Goal: Task Accomplishment & Management: Complete application form

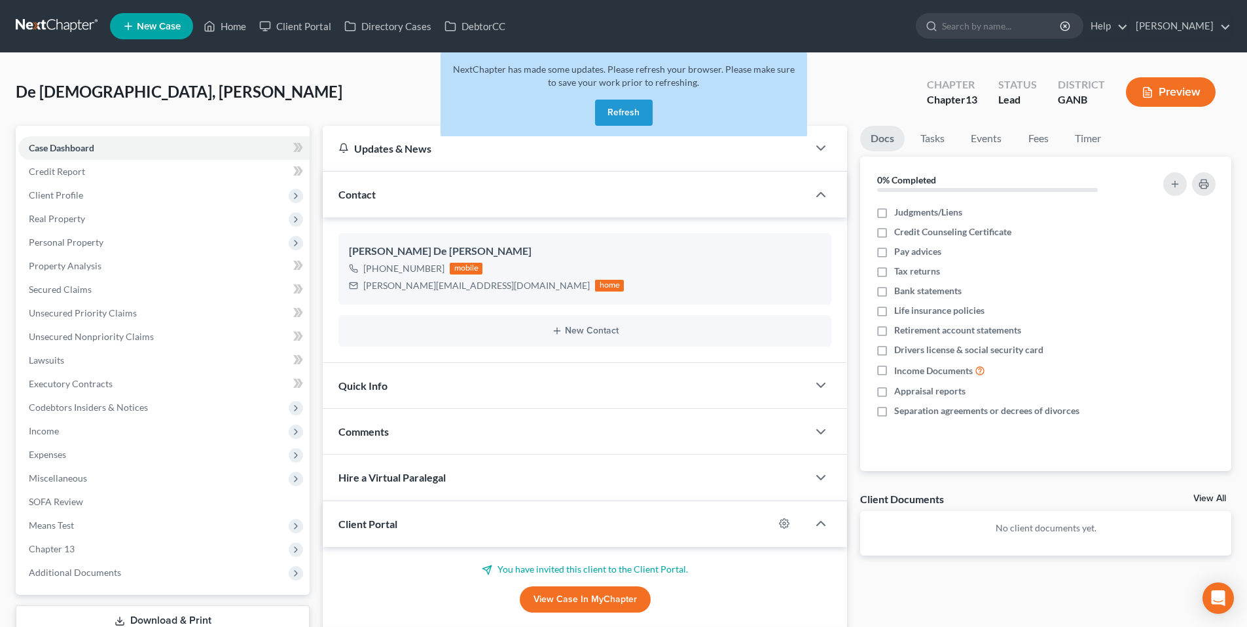
click at [619, 117] on button "Refresh" at bounding box center [624, 113] width 58 height 26
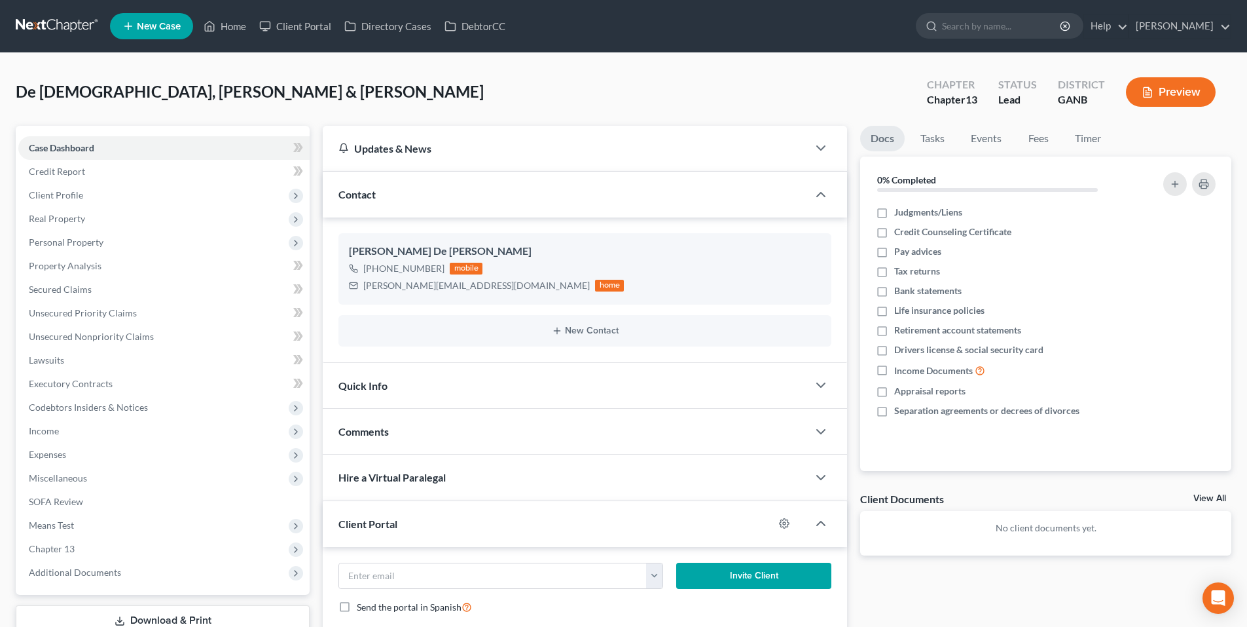
click at [48, 31] on link at bounding box center [58, 26] width 84 height 24
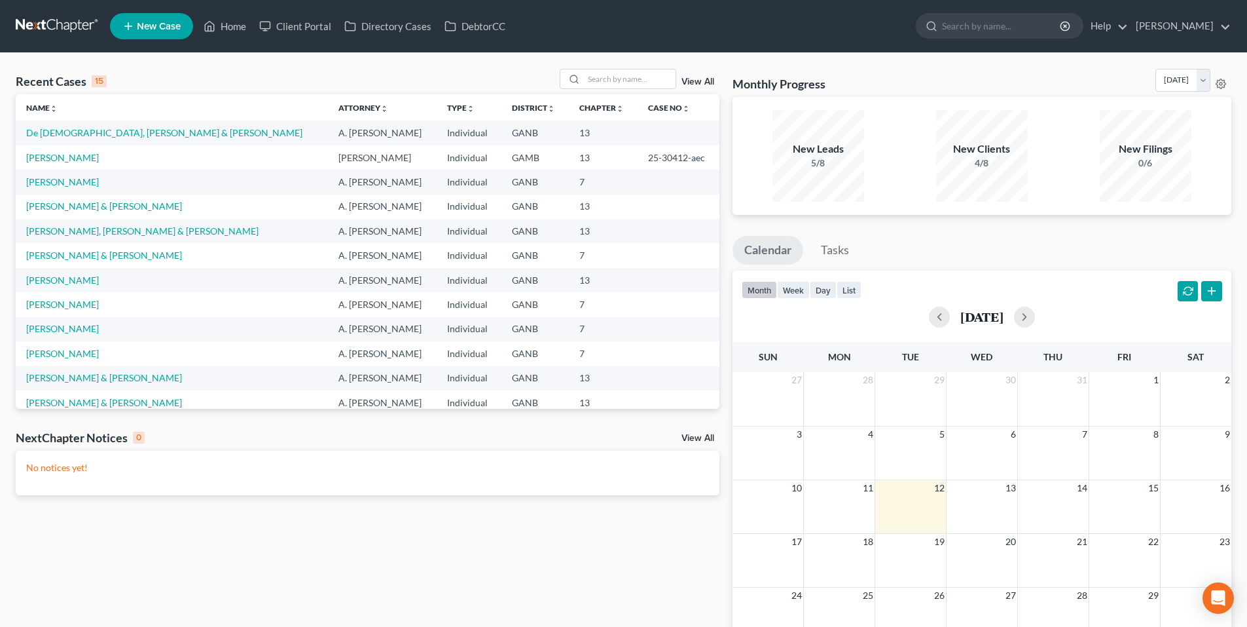
click at [154, 34] on link "New Case" at bounding box center [151, 26] width 83 height 26
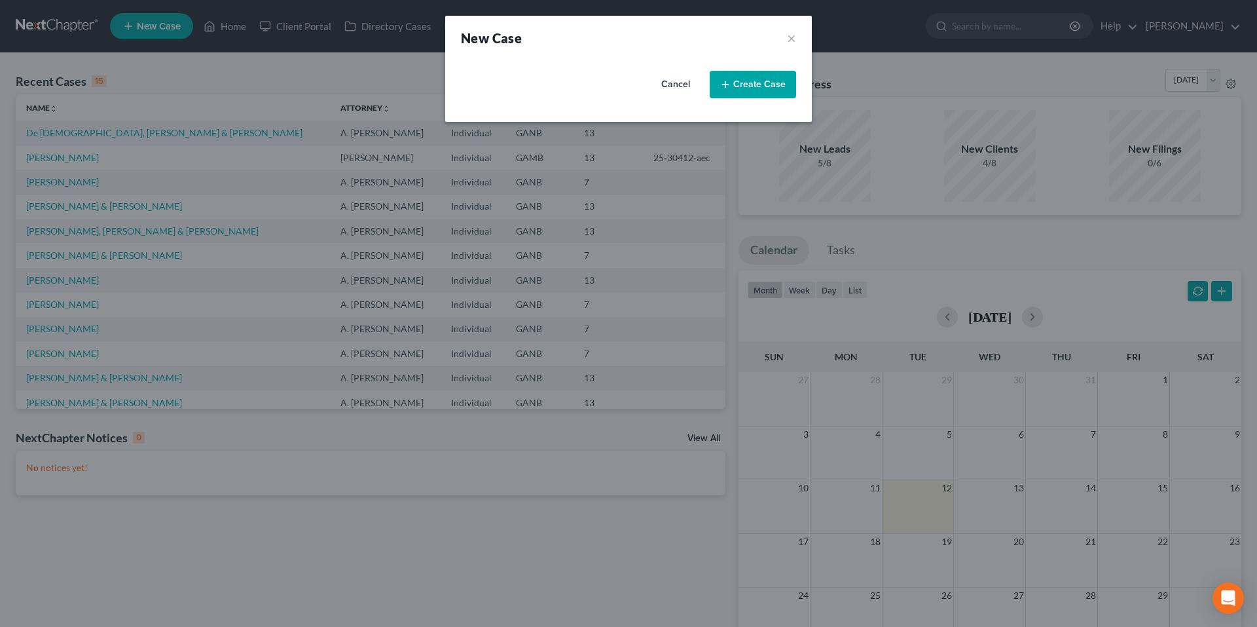
select select "19"
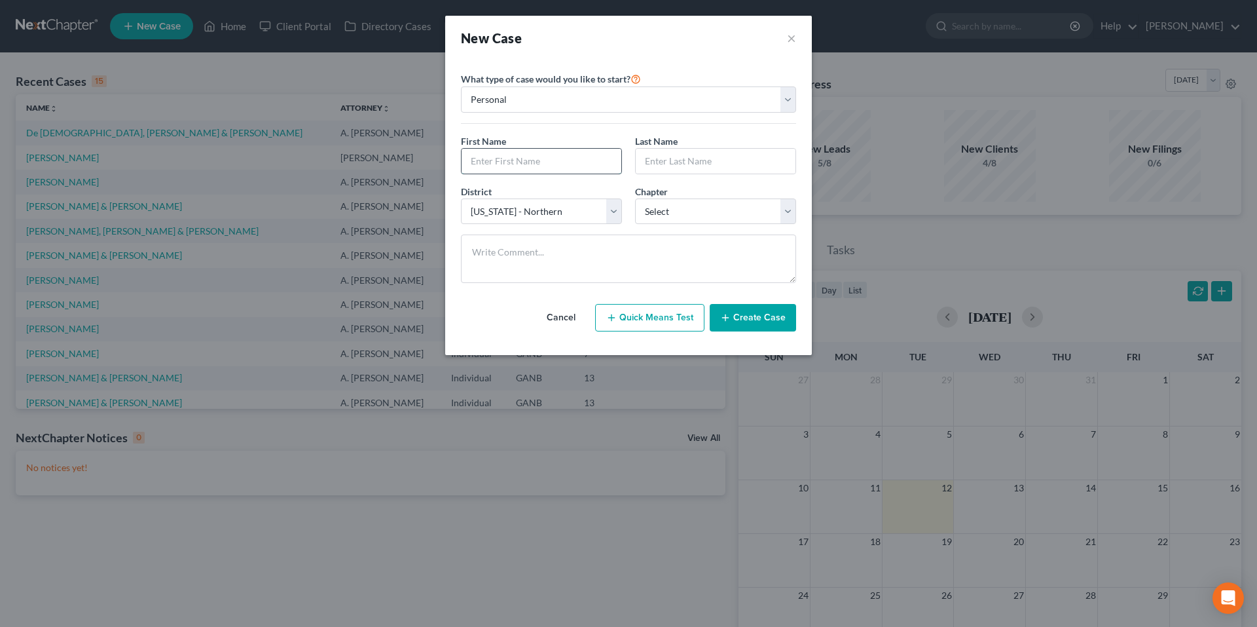
click at [553, 169] on input "text" at bounding box center [542, 161] width 160 height 25
type input "Cynthia"
type input "Young"
select select "0"
click at [737, 320] on button "Create Case" at bounding box center [753, 318] width 86 height 28
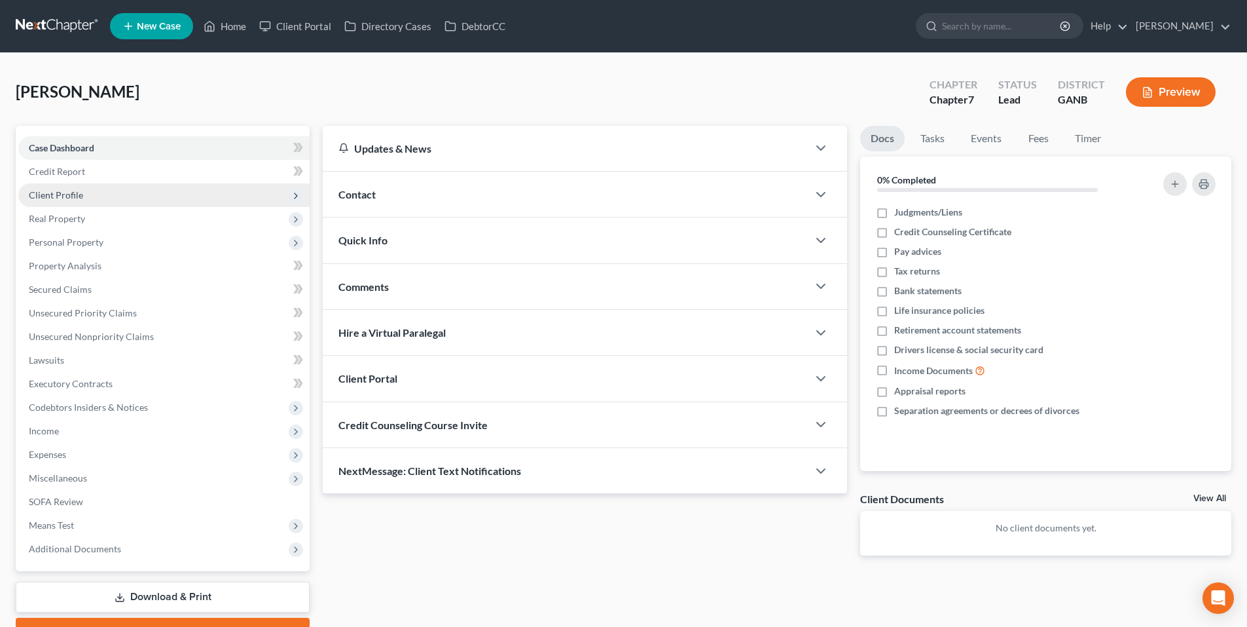
click at [115, 202] on span "Client Profile" at bounding box center [163, 195] width 291 height 24
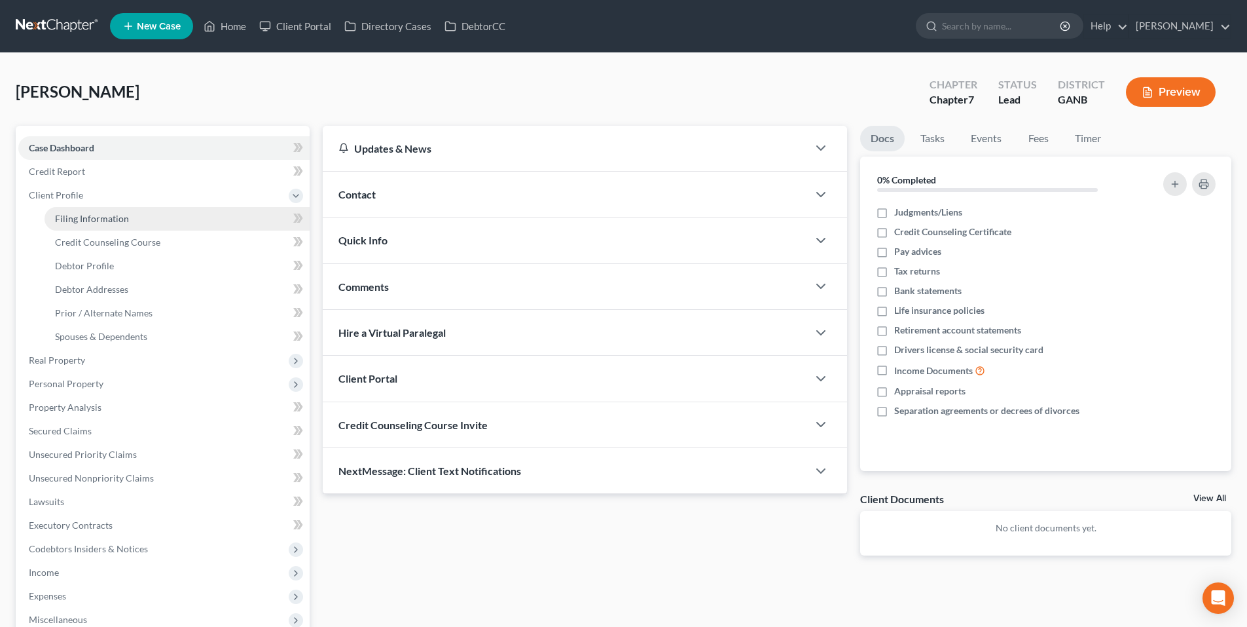
click at [145, 220] on link "Filing Information" at bounding box center [177, 219] width 265 height 24
select select "1"
select select "0"
select select "19"
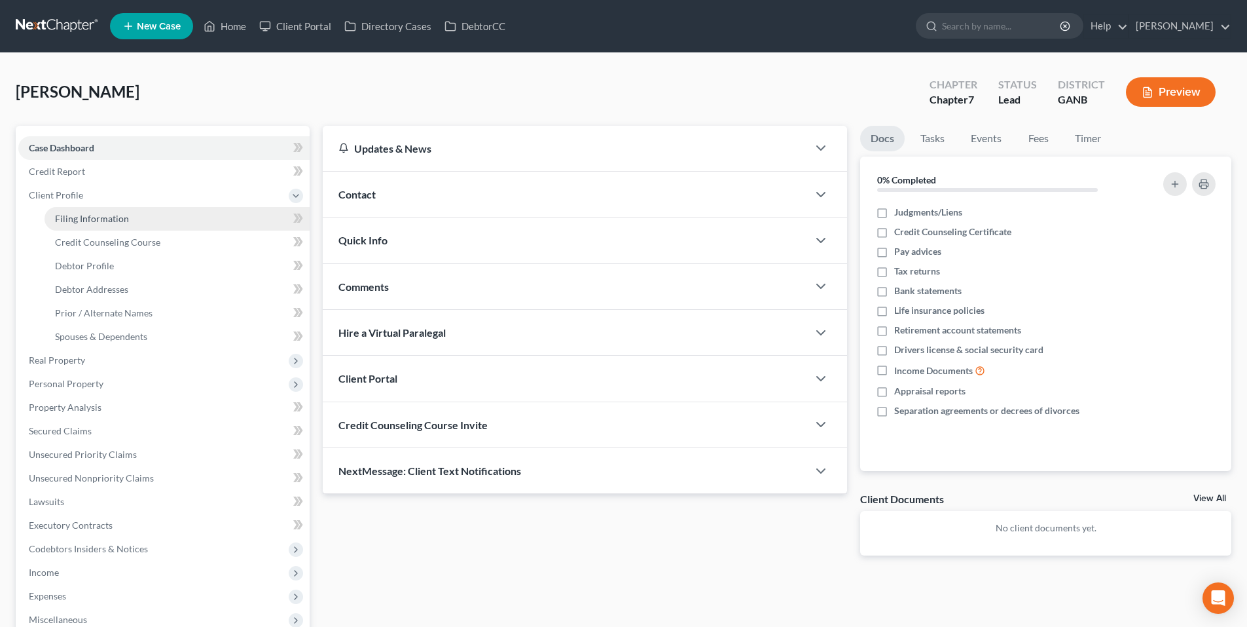
select select "10"
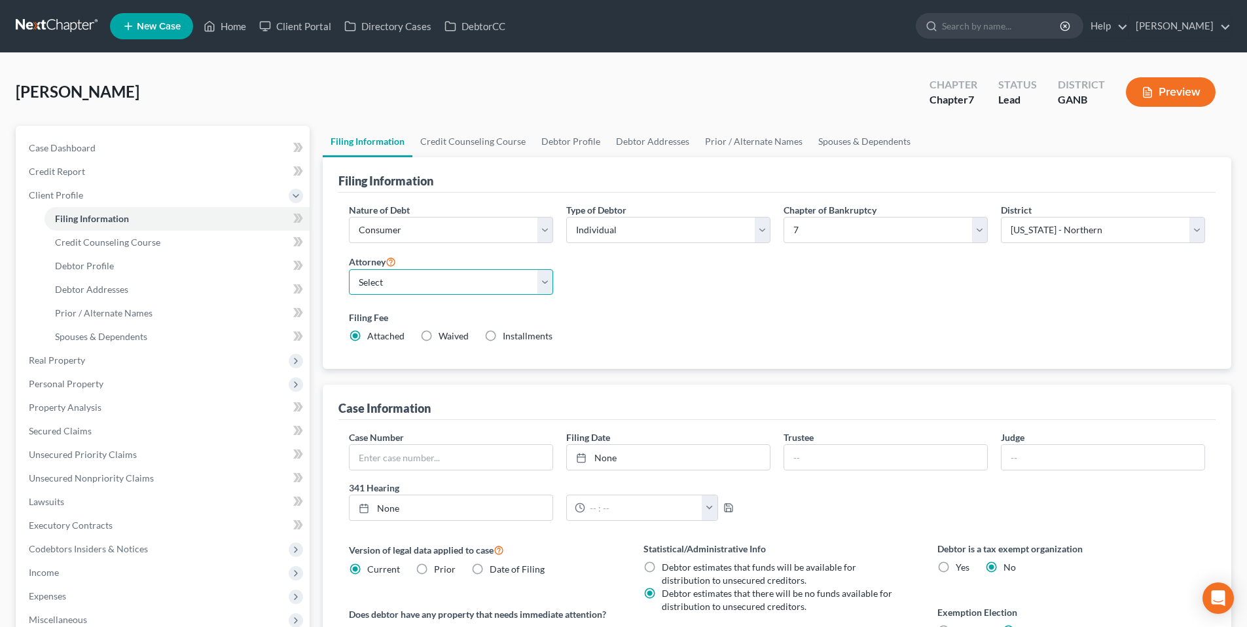
click at [513, 285] on select "Select Robert Gardner - GAMB Robert Gardner - GANB A. Vincent Ray - GANB A. Vin…" at bounding box center [451, 282] width 204 height 26
select select "2"
click at [349, 269] on select "Select Robert Gardner - GAMB Robert Gardner - GANB A. Vincent Ray - GANB A. Vin…" at bounding box center [451, 282] width 204 height 26
click at [501, 145] on link "Credit Counseling Course" at bounding box center [473, 141] width 121 height 31
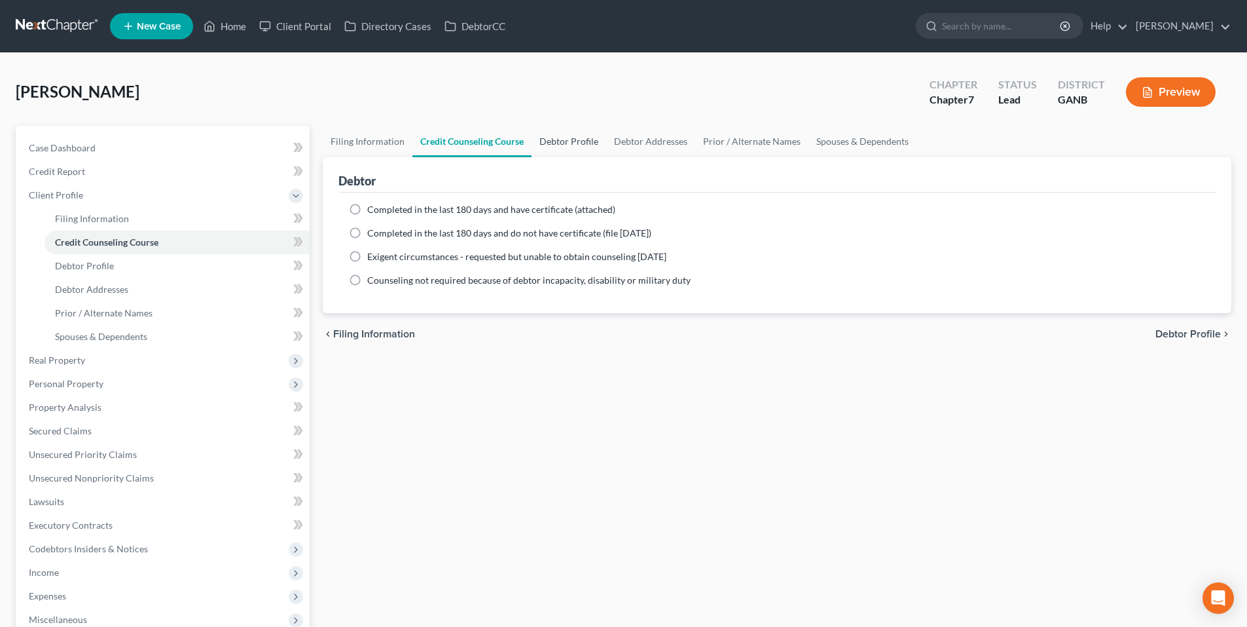
click at [575, 138] on link "Debtor Profile" at bounding box center [569, 141] width 75 height 31
select select "0"
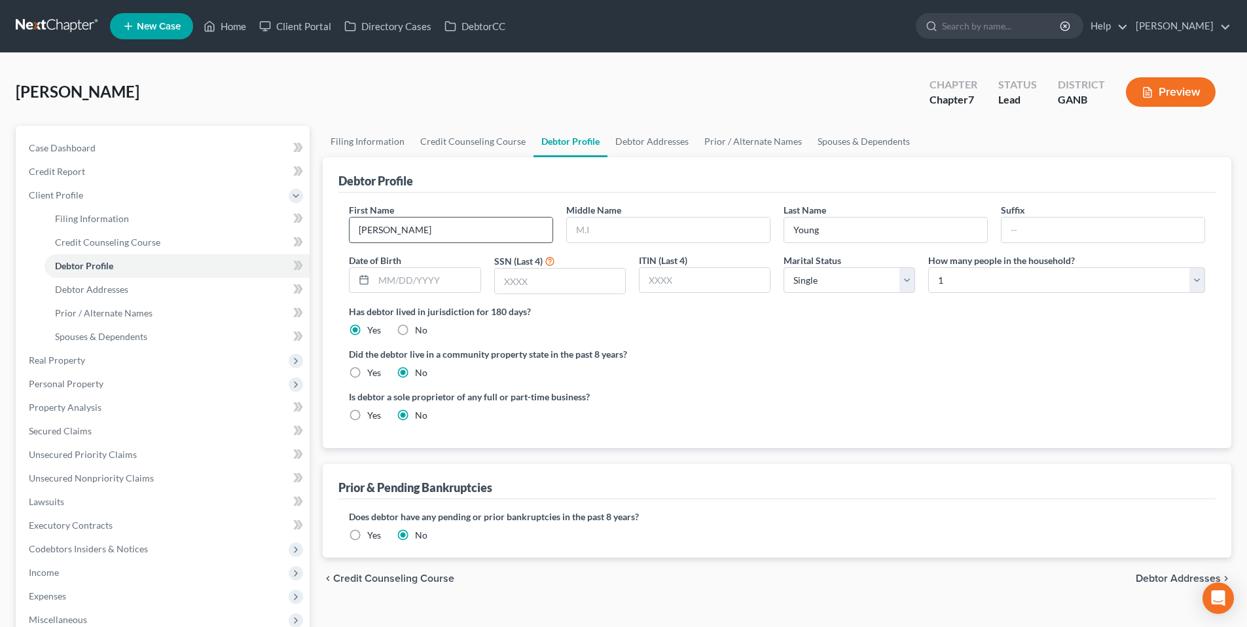
click at [487, 227] on input "Cynthia" at bounding box center [451, 229] width 203 height 25
type input "Hall"
type input "7/17/1969"
type input "0145"
click at [630, 143] on link "Debtor Addresses" at bounding box center [652, 141] width 89 height 31
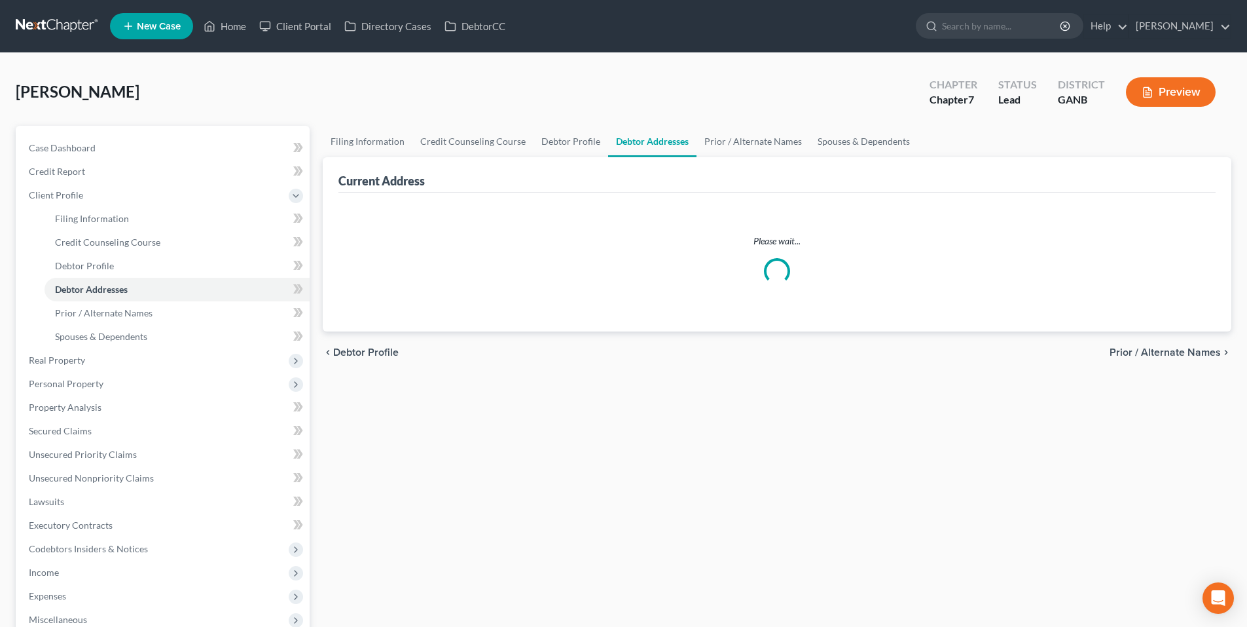
select select "0"
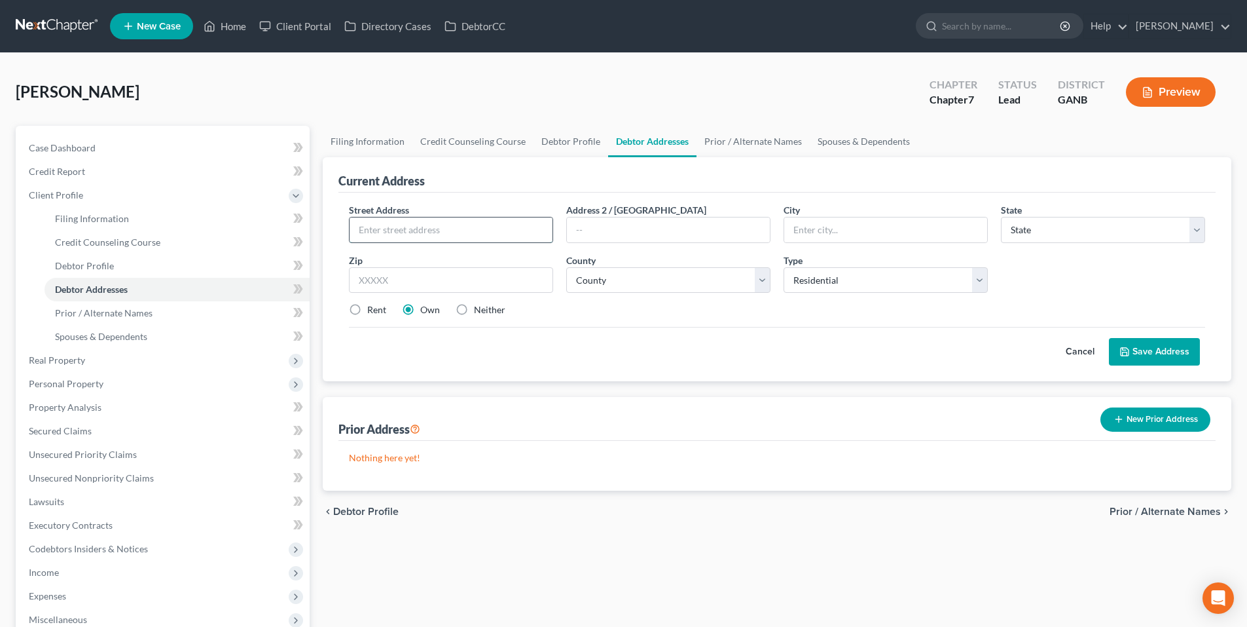
click at [490, 230] on input "text" at bounding box center [451, 229] width 203 height 25
type input "91 Windrow Trail"
type input "Statham"
select select "10"
type input "30666"
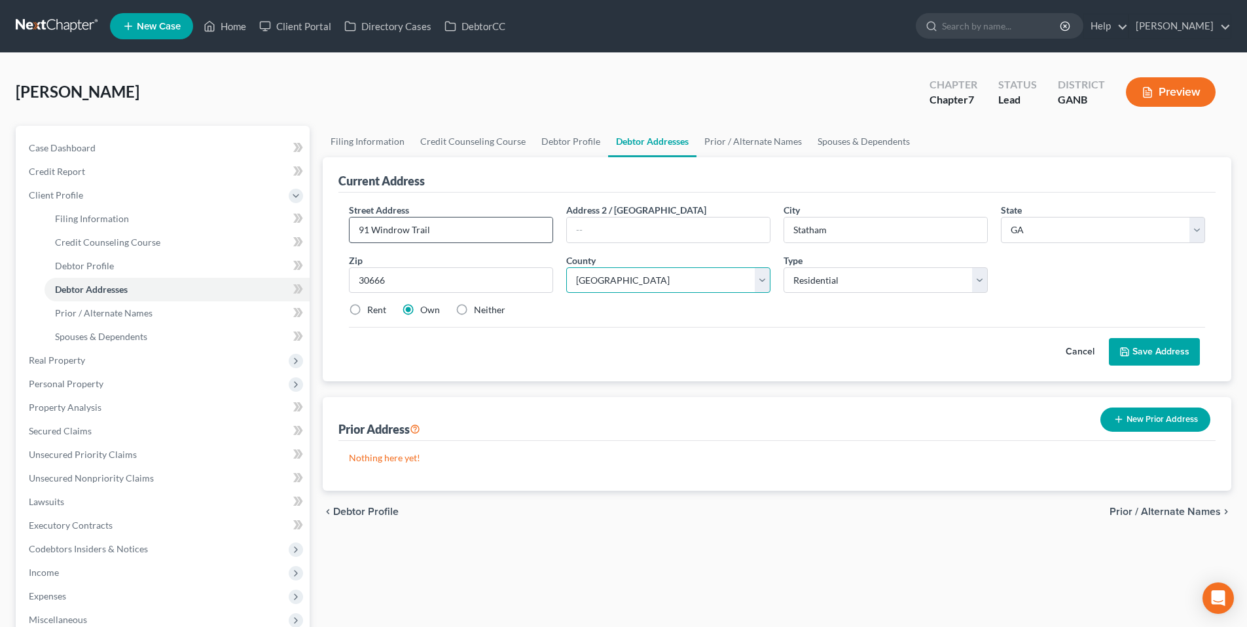
select select "6"
click at [1146, 354] on button "Save Address" at bounding box center [1154, 352] width 91 height 28
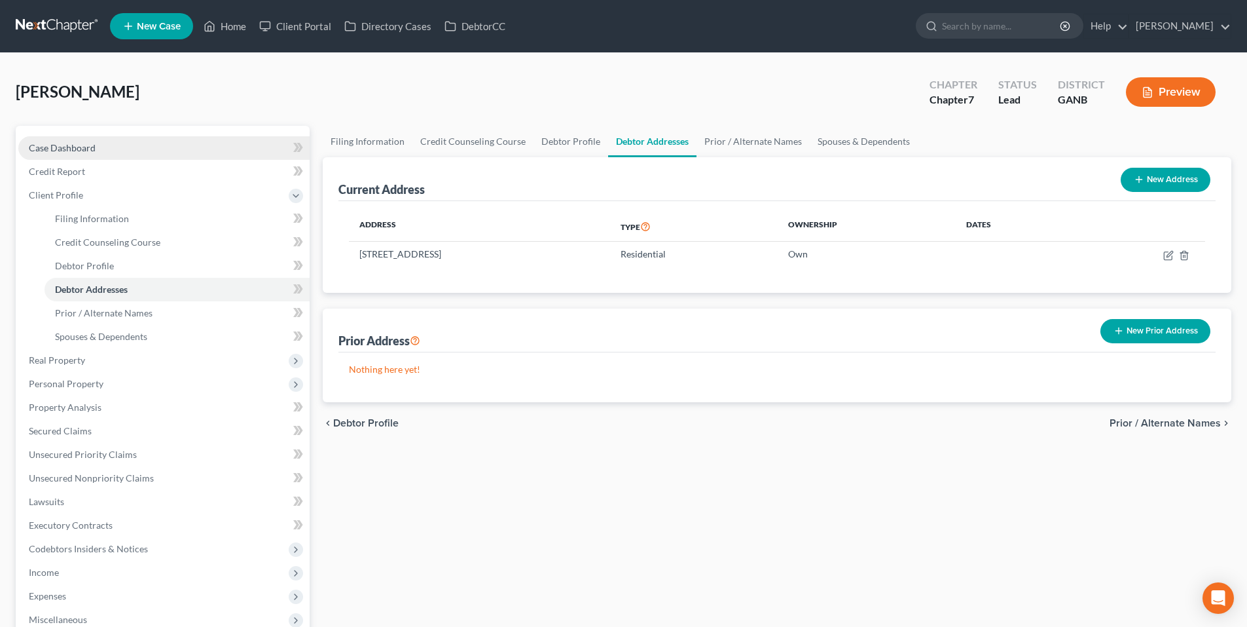
click at [104, 152] on link "Case Dashboard" at bounding box center [163, 148] width 291 height 24
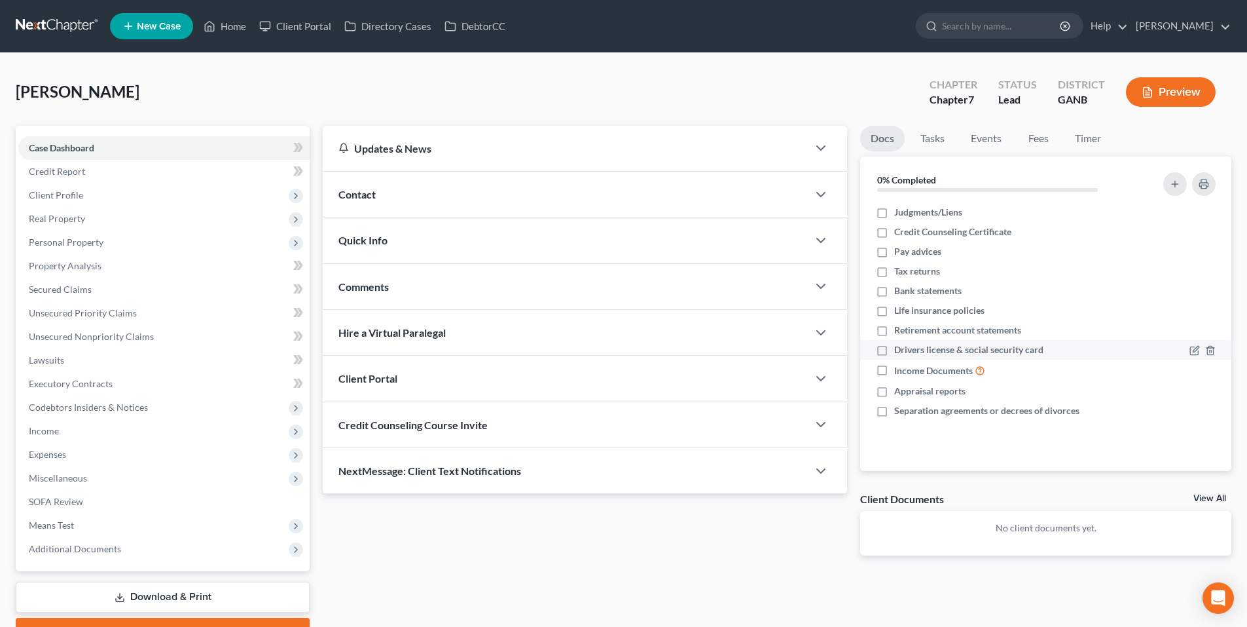
click at [894, 348] on label "Drivers license & social security card" at bounding box center [968, 349] width 149 height 13
click at [900, 348] on input "Drivers license & social security card" at bounding box center [904, 347] width 9 height 9
checkbox input "true"
click at [678, 197] on div "Contact" at bounding box center [565, 194] width 485 height 45
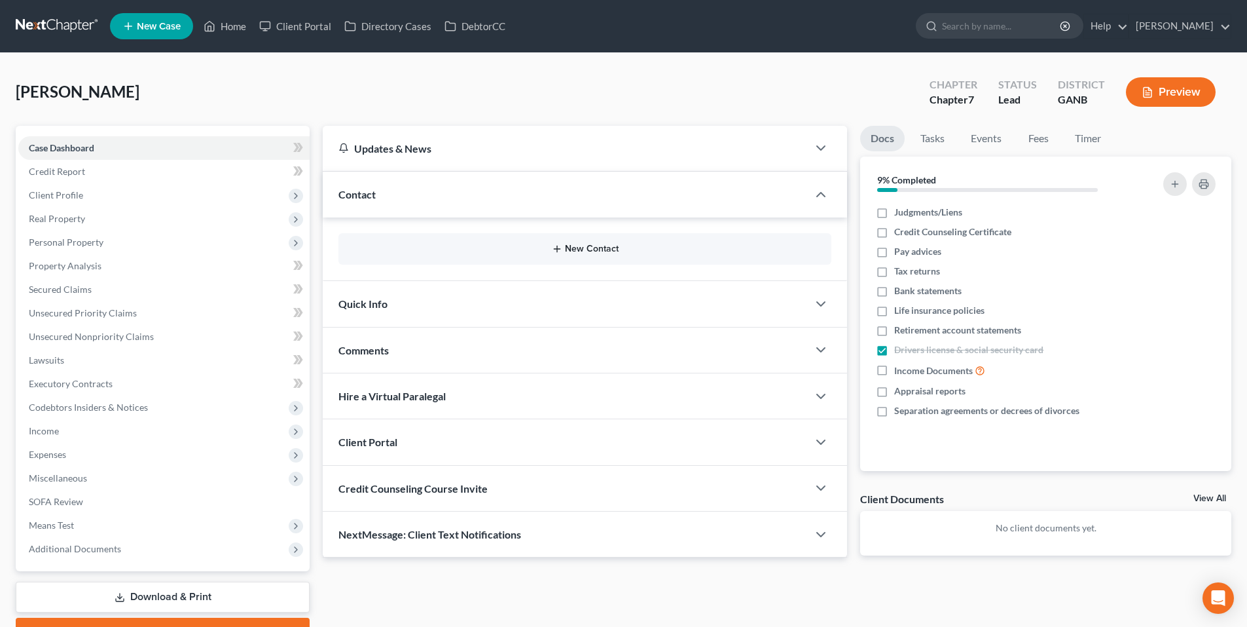
click at [533, 246] on button "New Contact" at bounding box center [585, 249] width 472 height 10
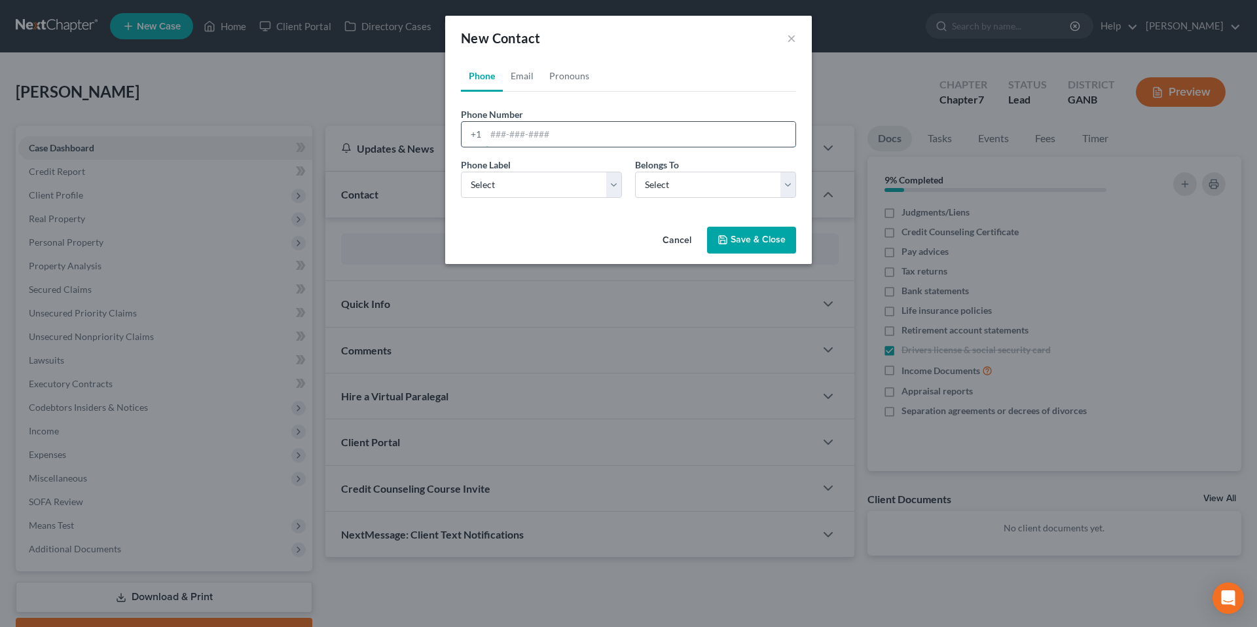
click at [604, 136] on input "tel" at bounding box center [641, 134] width 310 height 25
paste input "(706) 567-5712"
type input "(706) 567-5712"
click at [597, 177] on select "Select Mobile Home Work Other" at bounding box center [541, 185] width 161 height 26
select select "0"
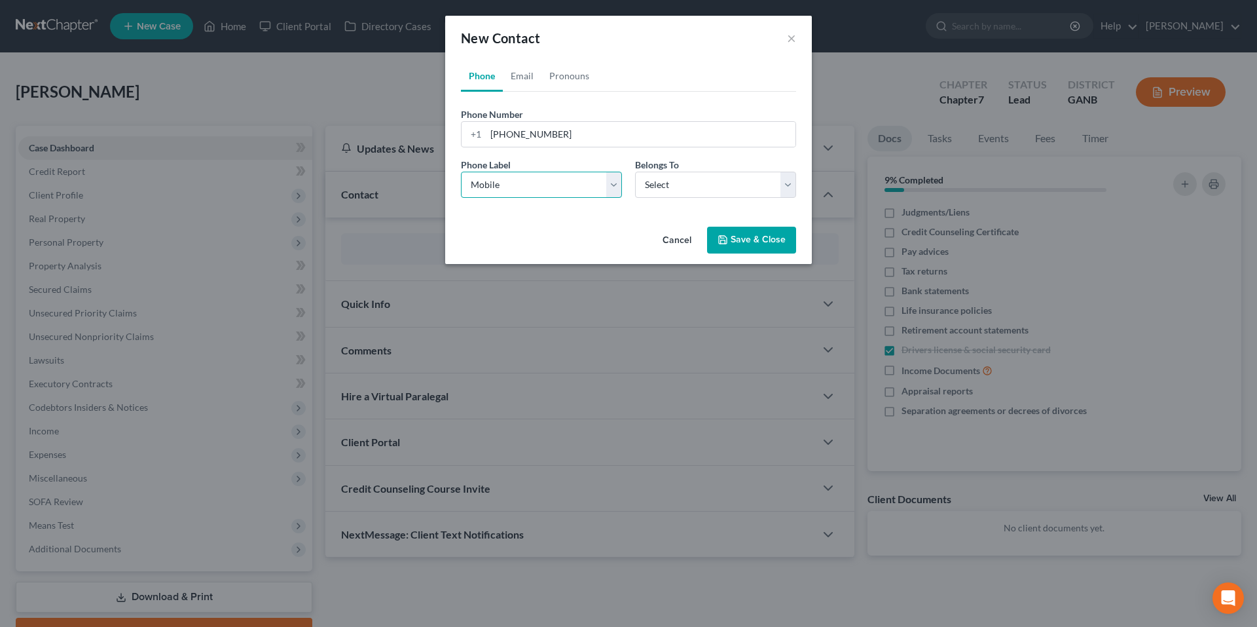
click at [461, 172] on select "Select Mobile Home Work Other" at bounding box center [541, 185] width 161 height 26
drag, startPoint x: 657, startPoint y: 185, endPoint x: 661, endPoint y: 194, distance: 10.0
click at [657, 185] on select "Select Client Other" at bounding box center [715, 185] width 161 height 26
select select "0"
click at [635, 172] on select "Select Client Other" at bounding box center [715, 185] width 161 height 26
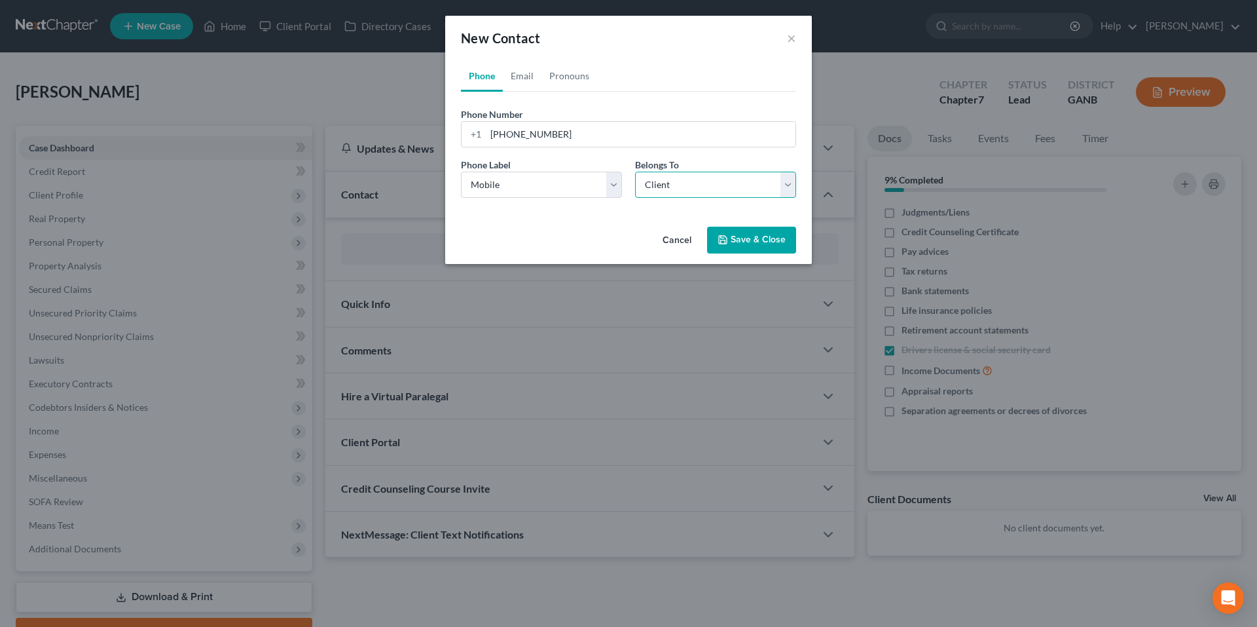
select select "0"
click at [530, 85] on link "Email" at bounding box center [522, 75] width 39 height 31
click at [562, 130] on input "email" at bounding box center [641, 134] width 310 height 25
paste input "diannehall43@yahoo.com"
type input "diannehall43@yahoo.com"
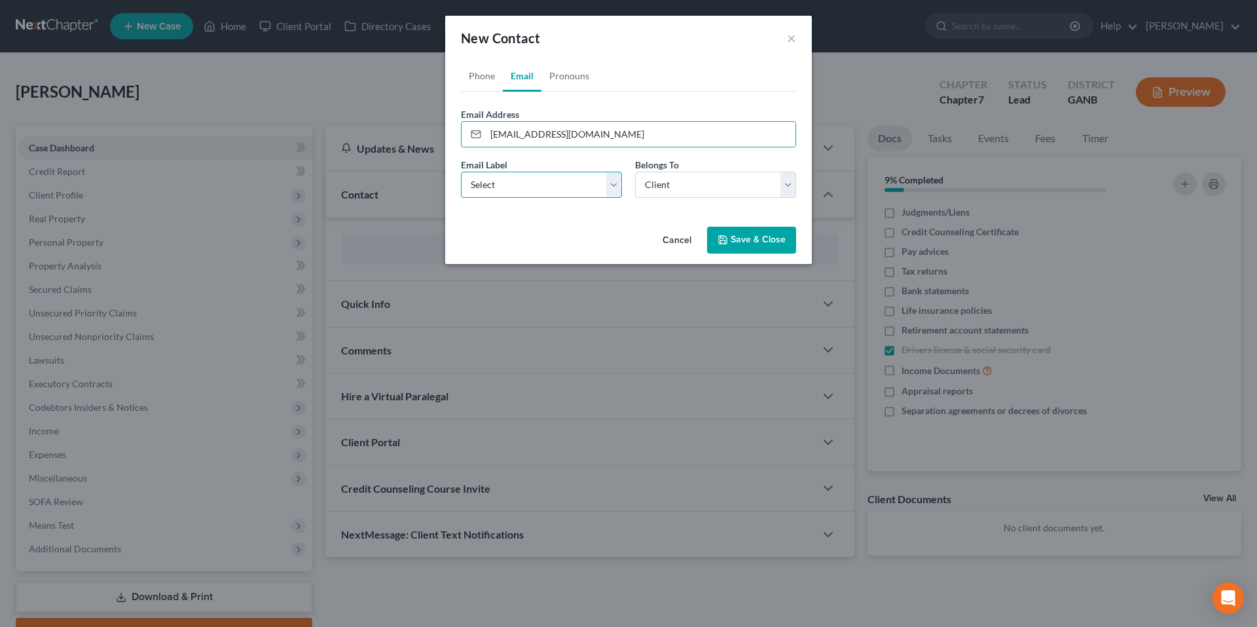
click at [512, 184] on select "Select Home Work Other" at bounding box center [541, 185] width 161 height 26
click at [461, 172] on select "Select Home Work Other" at bounding box center [541, 185] width 161 height 26
drag, startPoint x: 517, startPoint y: 189, endPoint x: 517, endPoint y: 196, distance: 7.2
click at [517, 189] on select "Select Home Work Other" at bounding box center [541, 185] width 161 height 26
select select "0"
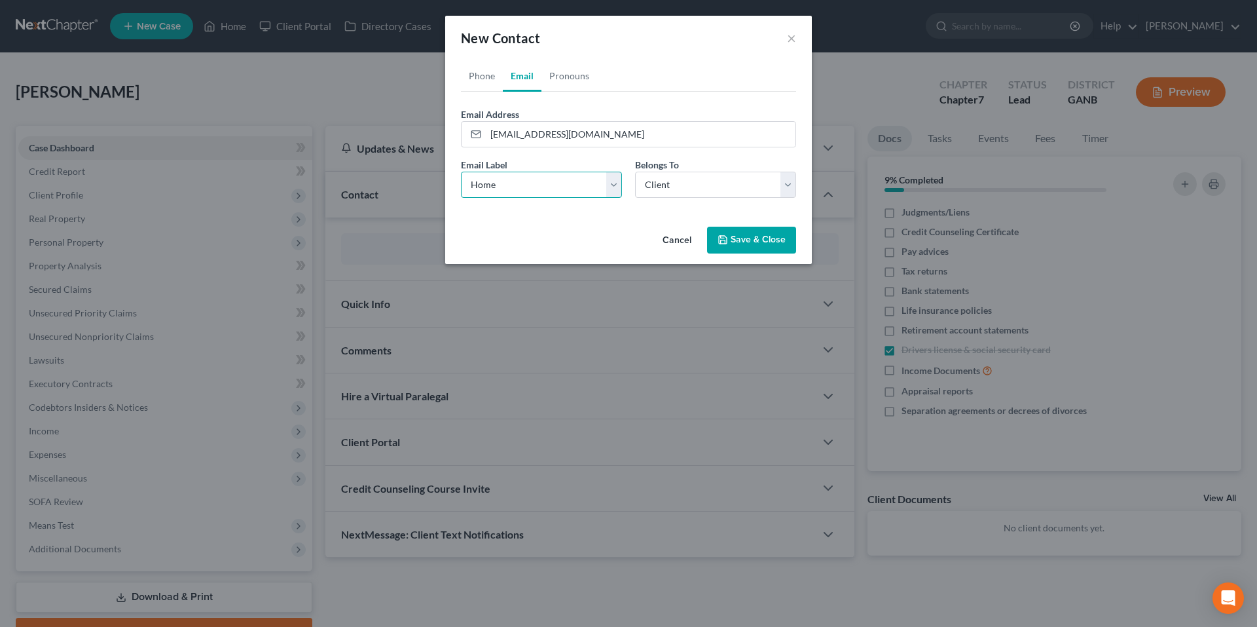
click at [461, 172] on select "Select Home Work Other" at bounding box center [541, 185] width 161 height 26
click at [758, 237] on button "Save & Close" at bounding box center [751, 241] width 89 height 28
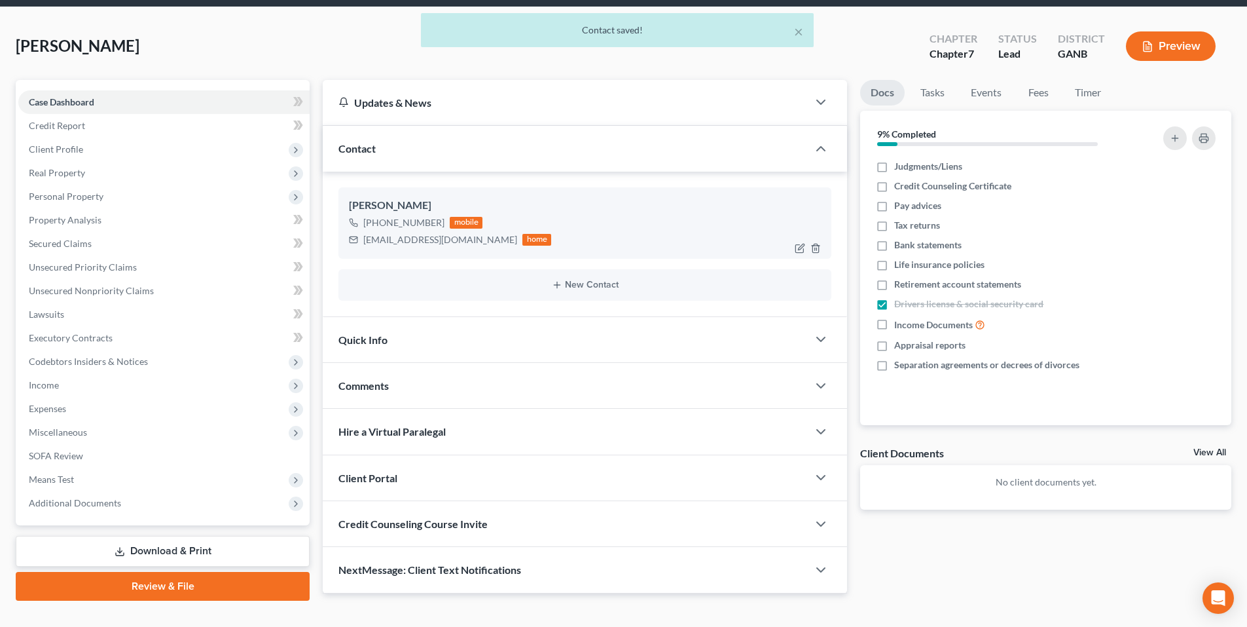
scroll to position [69, 0]
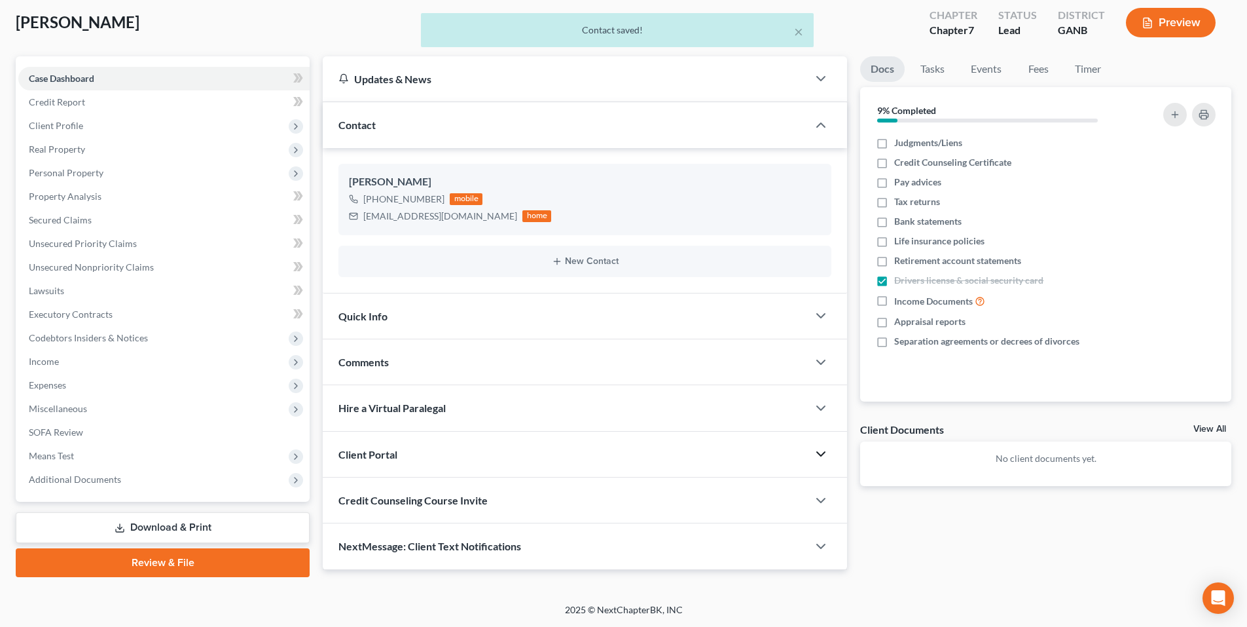
click at [821, 454] on icon "button" at bounding box center [821, 454] width 16 height 16
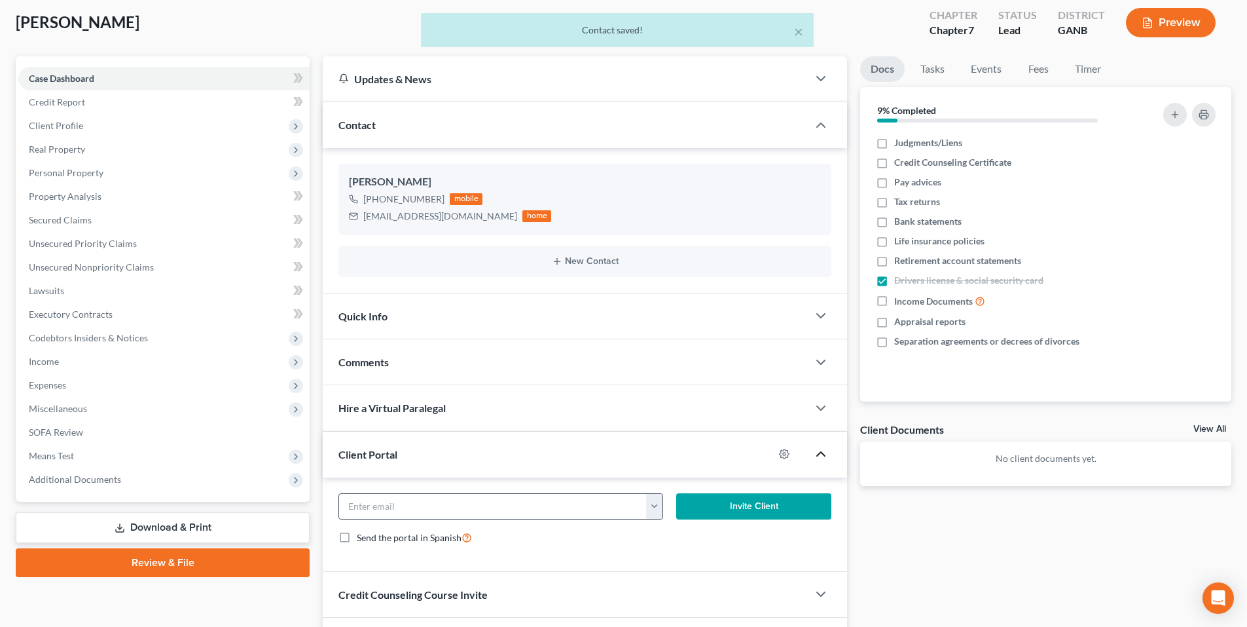
click at [658, 508] on button "button" at bounding box center [654, 506] width 16 height 25
drag, startPoint x: 672, startPoint y: 536, endPoint x: 682, endPoint y: 532, distance: 10.2
click at [672, 536] on link "diannehall43@yahoo.com" at bounding box center [735, 535] width 179 height 22
type input "diannehall43@yahoo.com"
click at [710, 511] on button "Invite Client" at bounding box center [754, 506] width 156 height 26
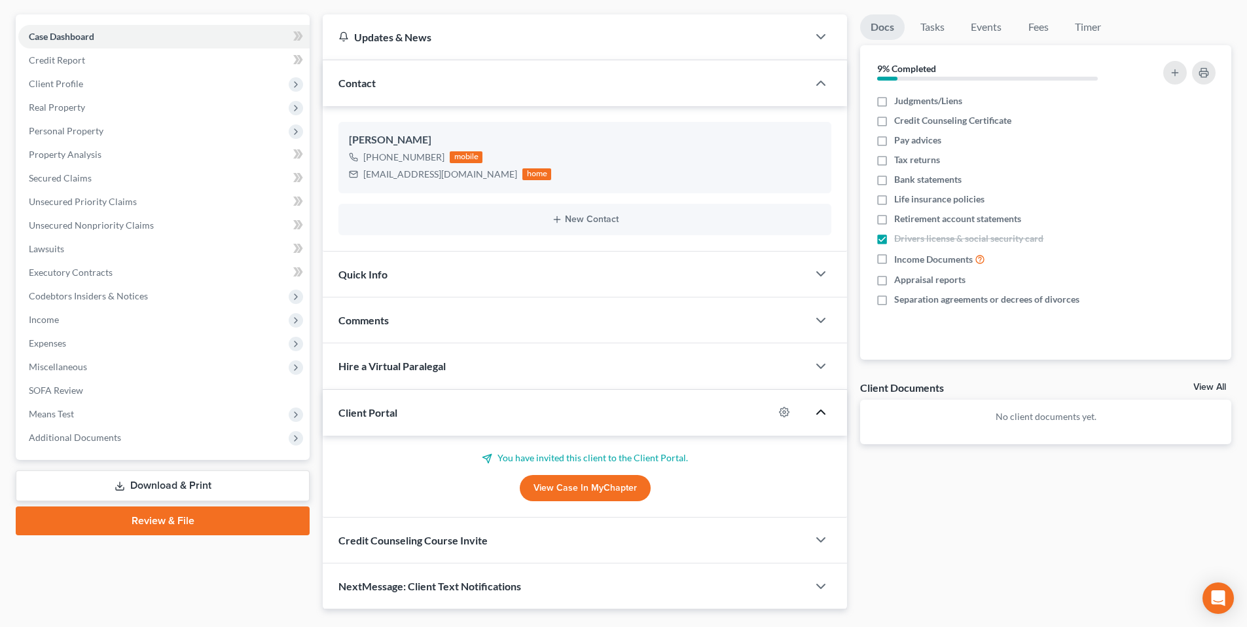
scroll to position [143, 0]
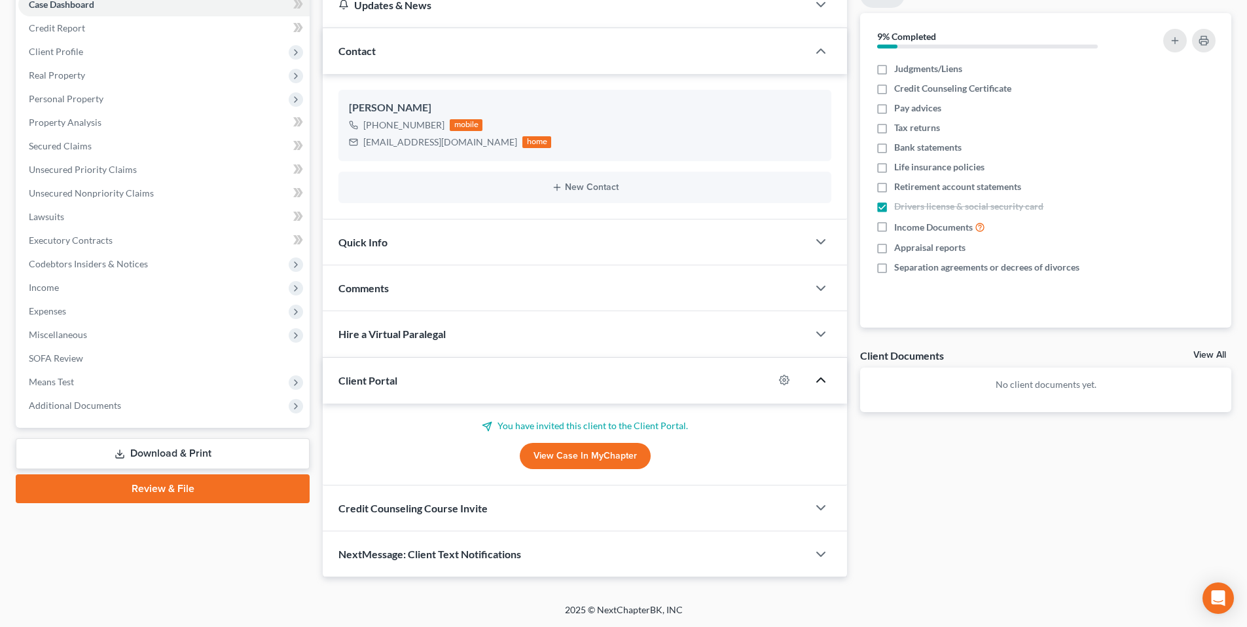
click at [634, 511] on div "Credit Counseling Course Invite" at bounding box center [565, 507] width 485 height 45
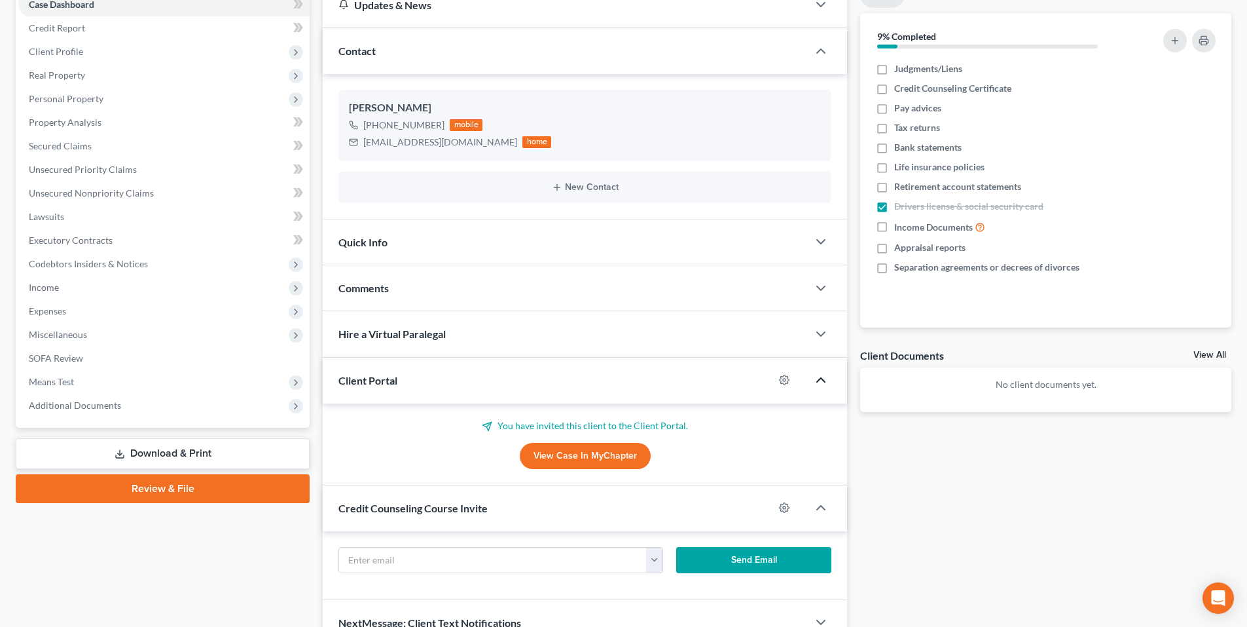
drag, startPoint x: 655, startPoint y: 561, endPoint x: 671, endPoint y: 556, distance: 17.2
click at [655, 561] on button "button" at bounding box center [654, 559] width 16 height 25
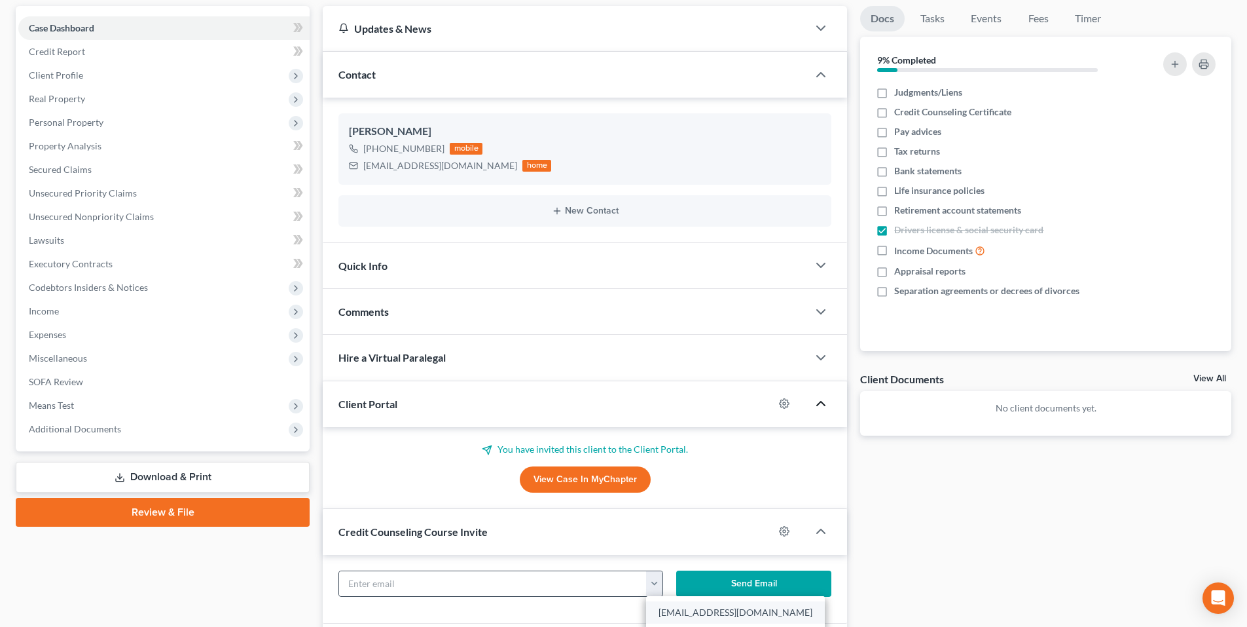
click at [693, 589] on form "diannehall43@yahoo.com Send Email" at bounding box center [585, 588] width 506 height 37
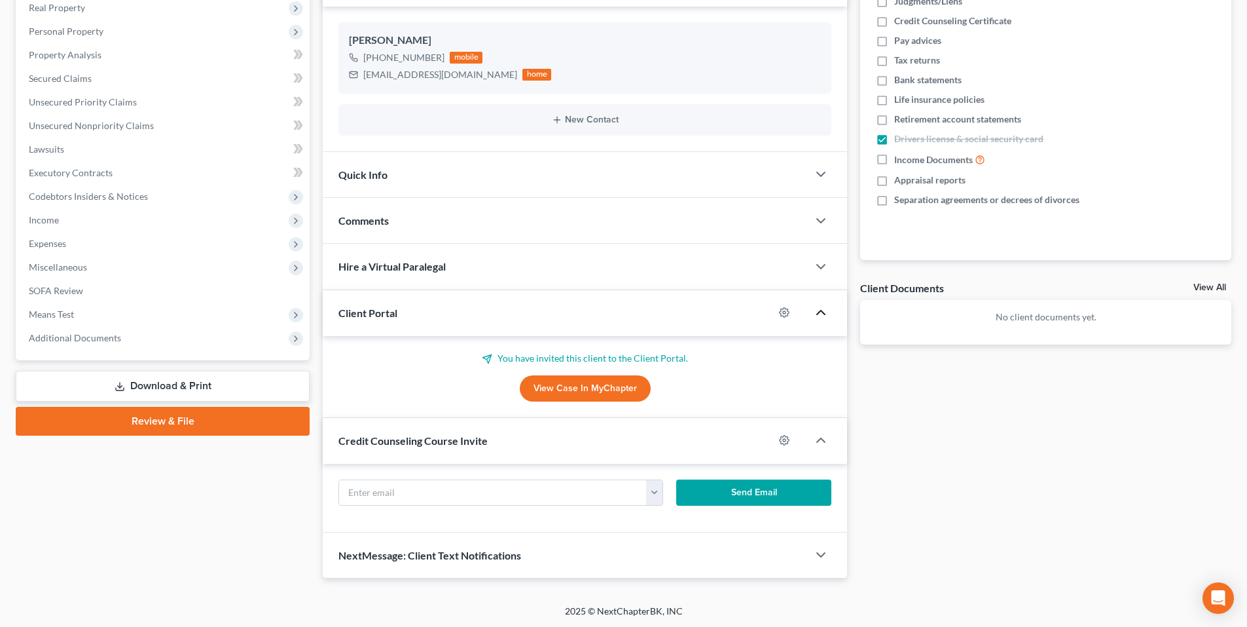
scroll to position [212, 0]
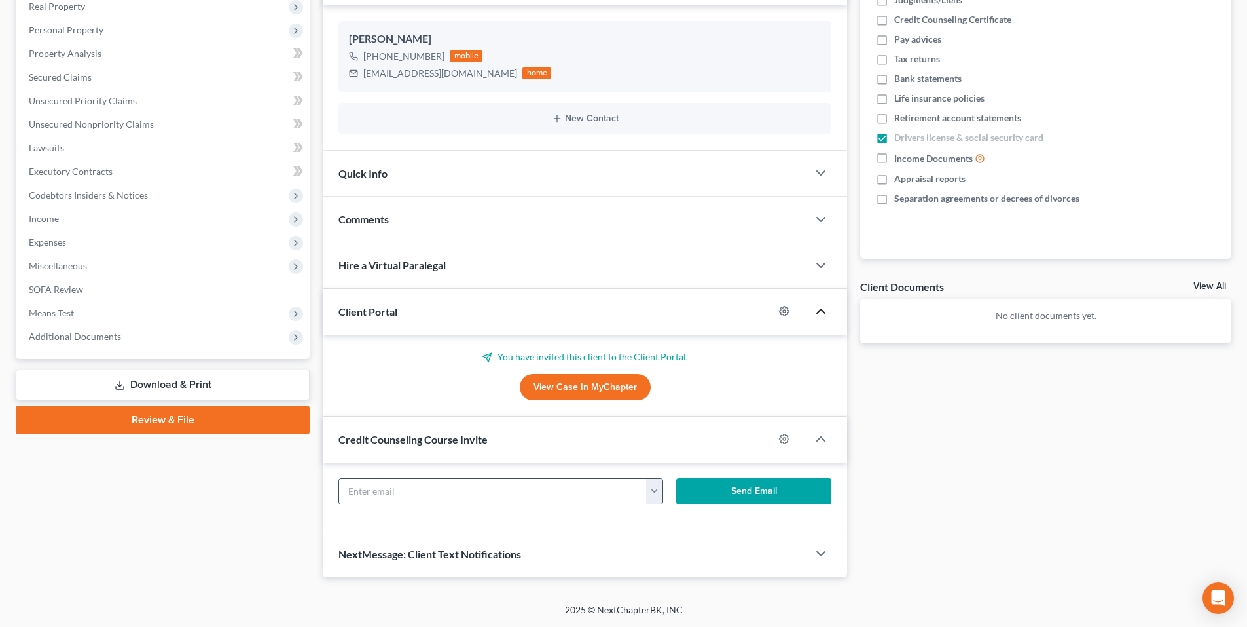
click at [659, 494] on button "button" at bounding box center [654, 491] width 16 height 25
click at [660, 524] on link "diannehall43@yahoo.com" at bounding box center [735, 520] width 179 height 22
type input "diannehall43@yahoo.com"
click at [735, 494] on button "Send Email" at bounding box center [754, 491] width 156 height 26
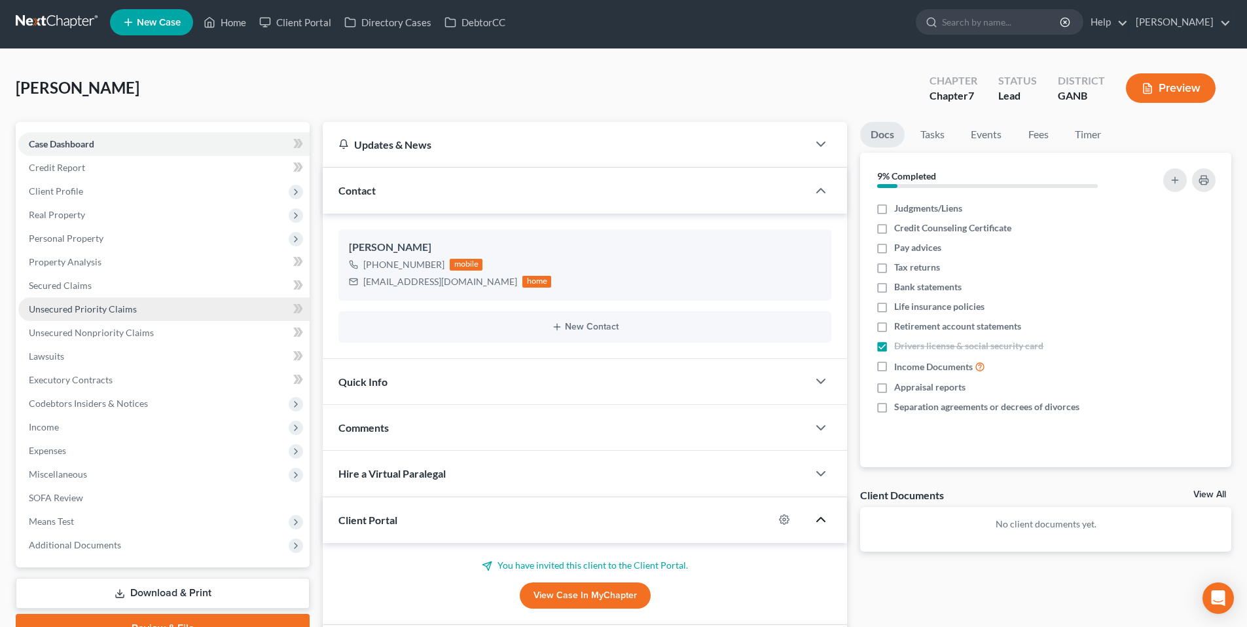
scroll to position [0, 0]
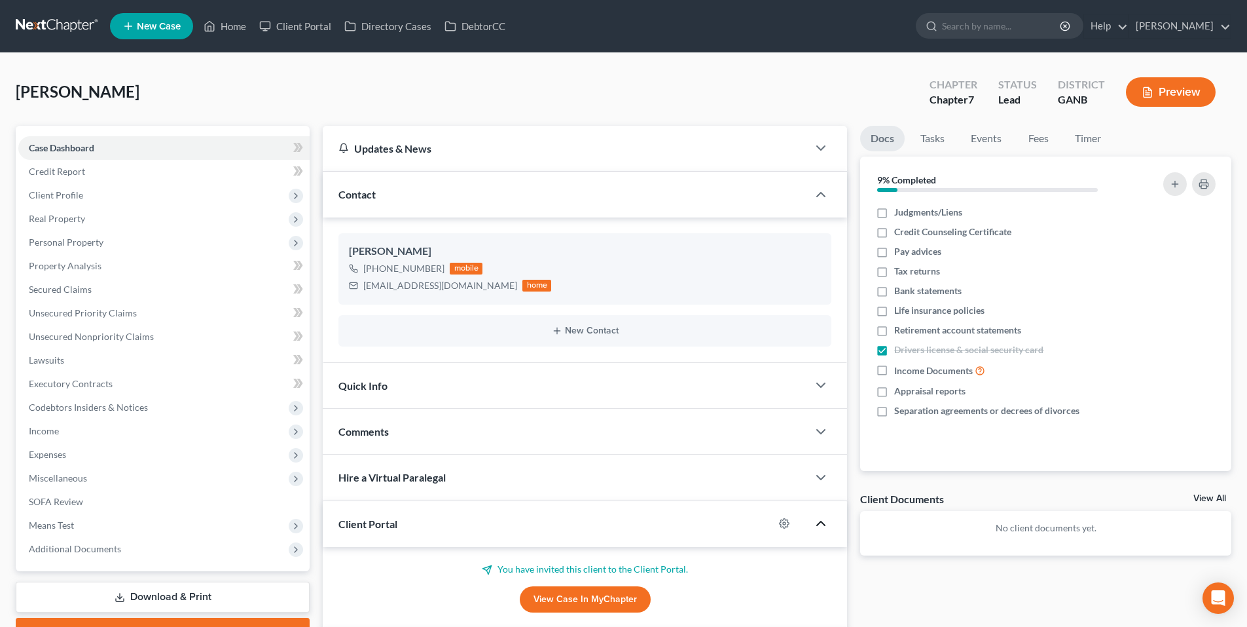
click at [42, 24] on link at bounding box center [58, 26] width 84 height 24
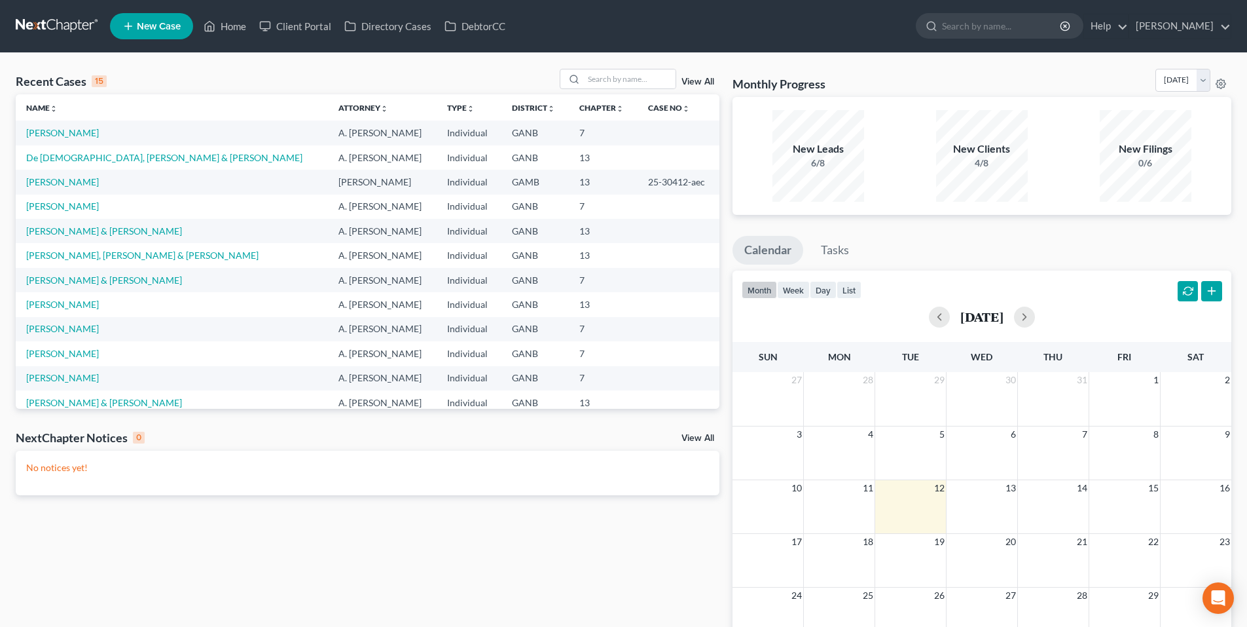
click at [130, 32] on icon at bounding box center [128, 26] width 12 height 16
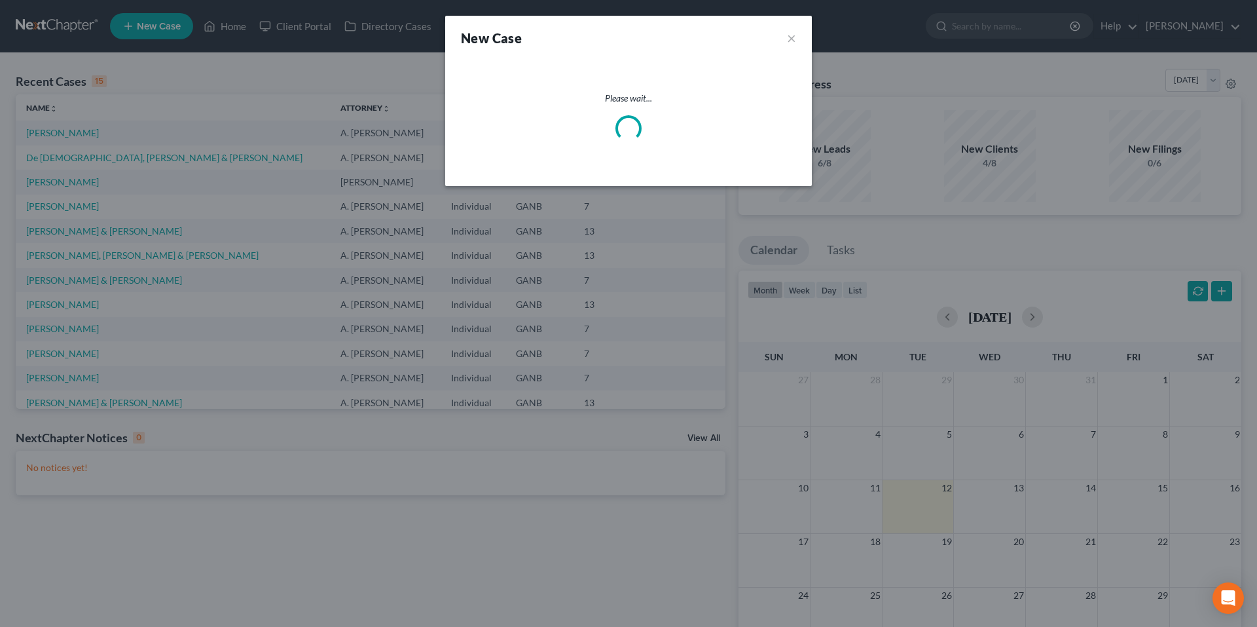
select select "19"
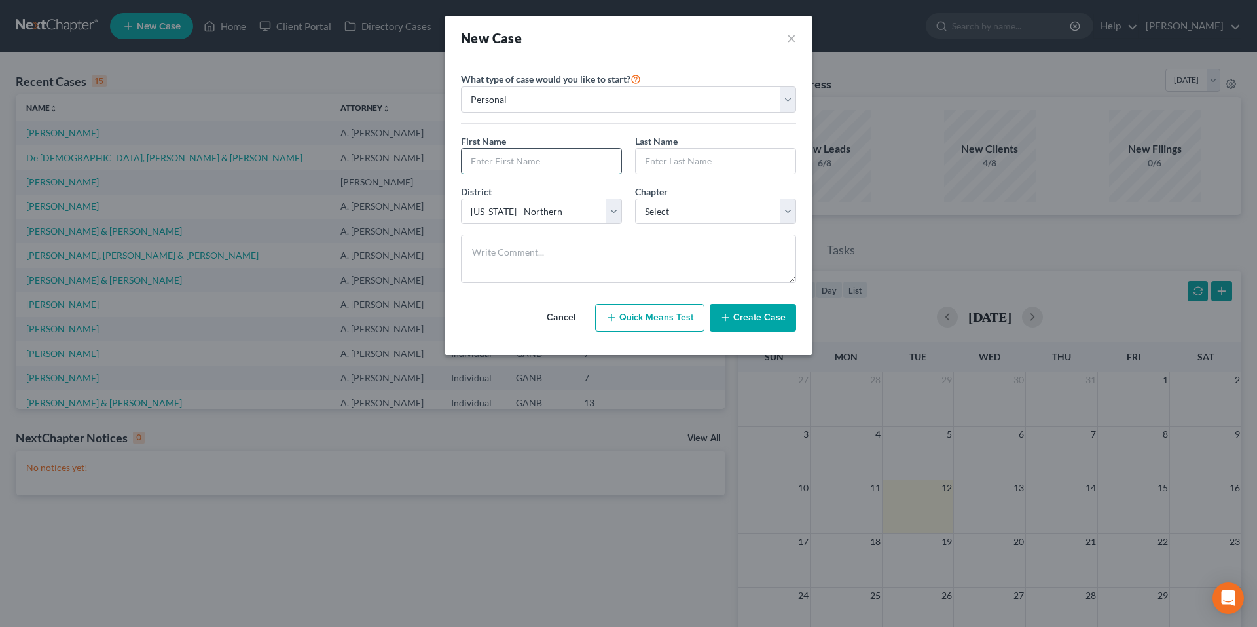
click at [570, 156] on input "text" at bounding box center [542, 161] width 160 height 25
type input "Devin"
type input "Garrette"
select select "0"
click at [757, 310] on button "Create Case" at bounding box center [753, 318] width 86 height 28
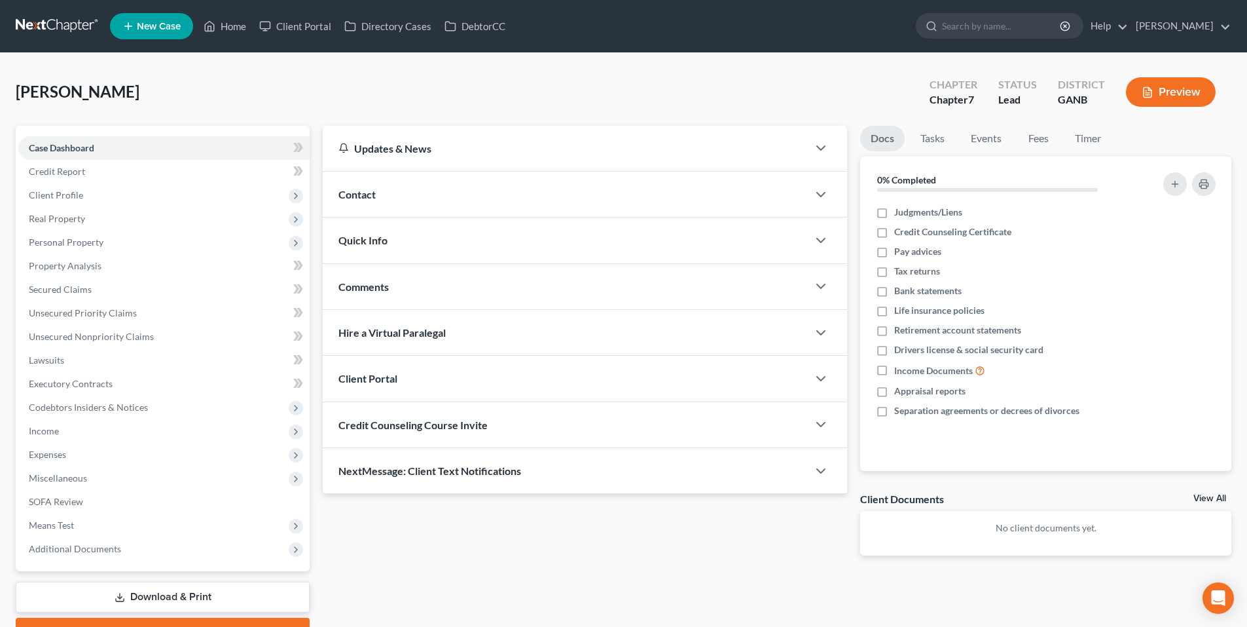
click at [595, 211] on div "Contact" at bounding box center [565, 194] width 485 height 45
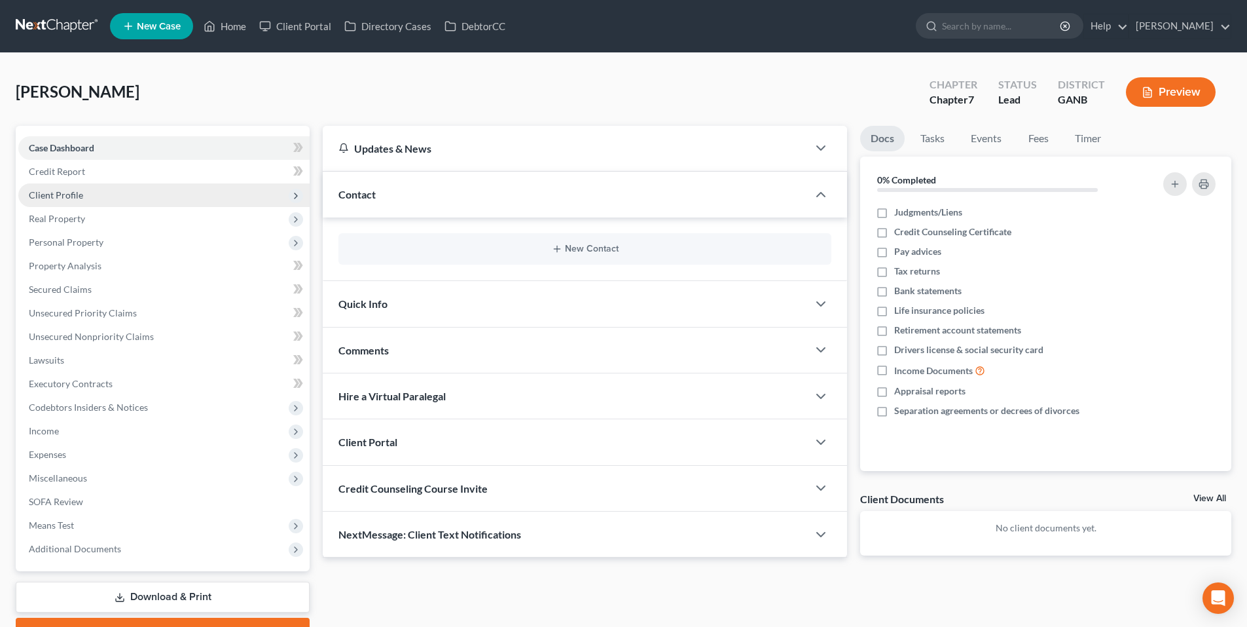
click at [107, 198] on span "Client Profile" at bounding box center [163, 195] width 291 height 24
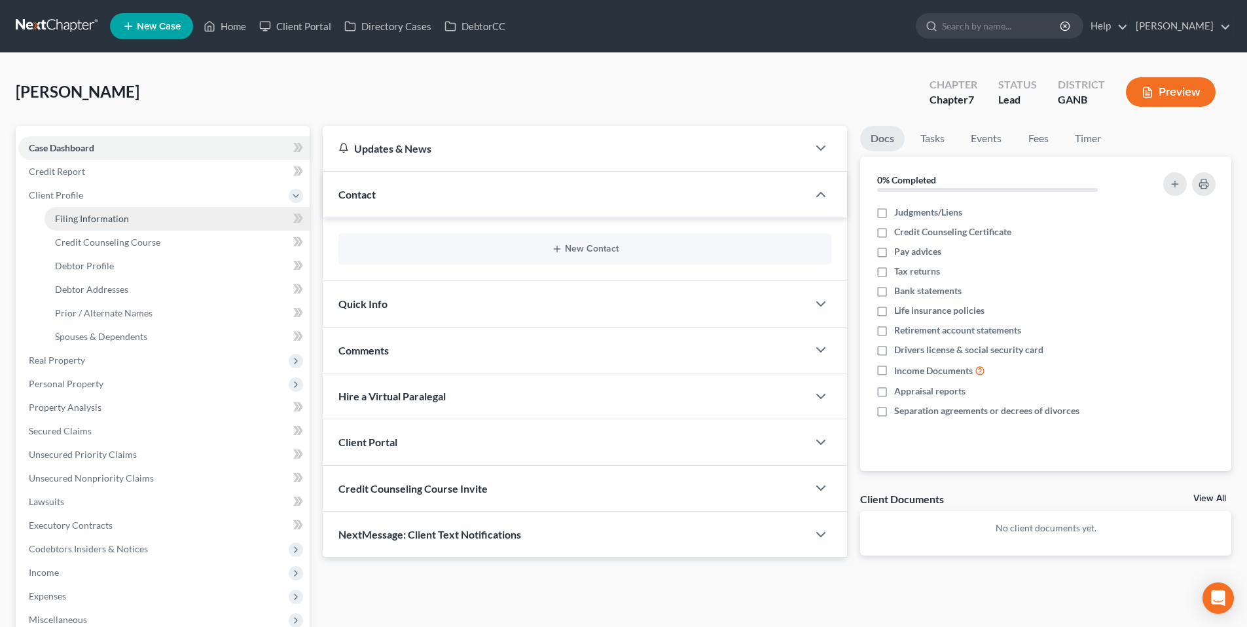
click at [126, 214] on span "Filing Information" at bounding box center [92, 218] width 74 height 11
select select "1"
select select "0"
select select "19"
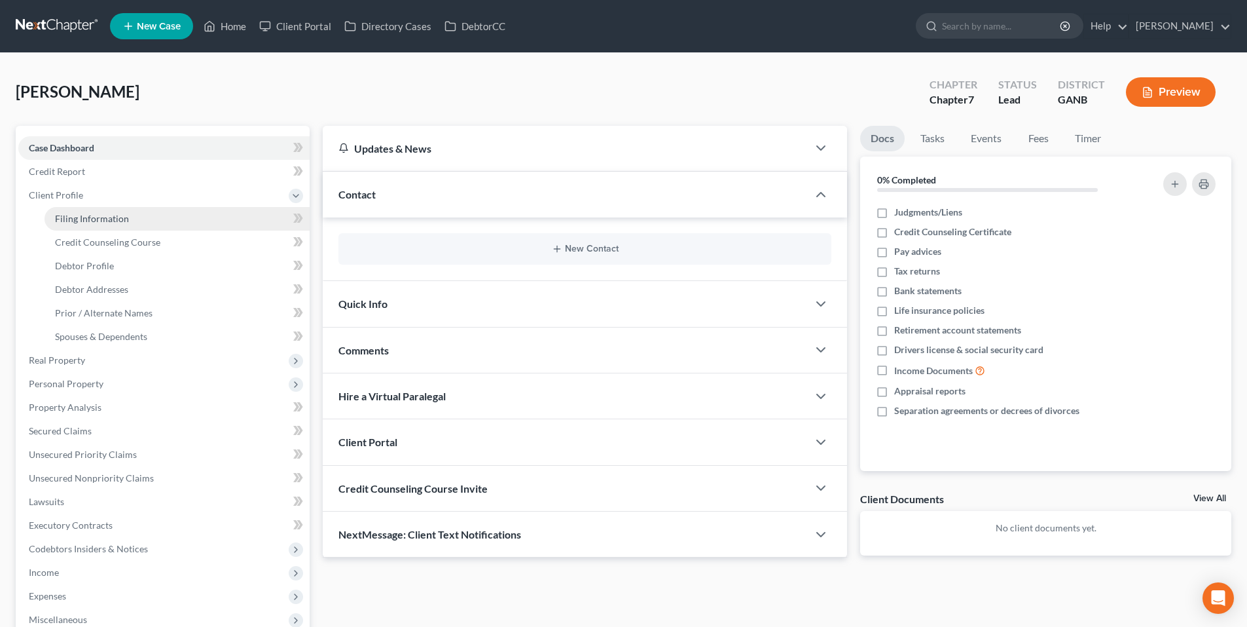
select select "10"
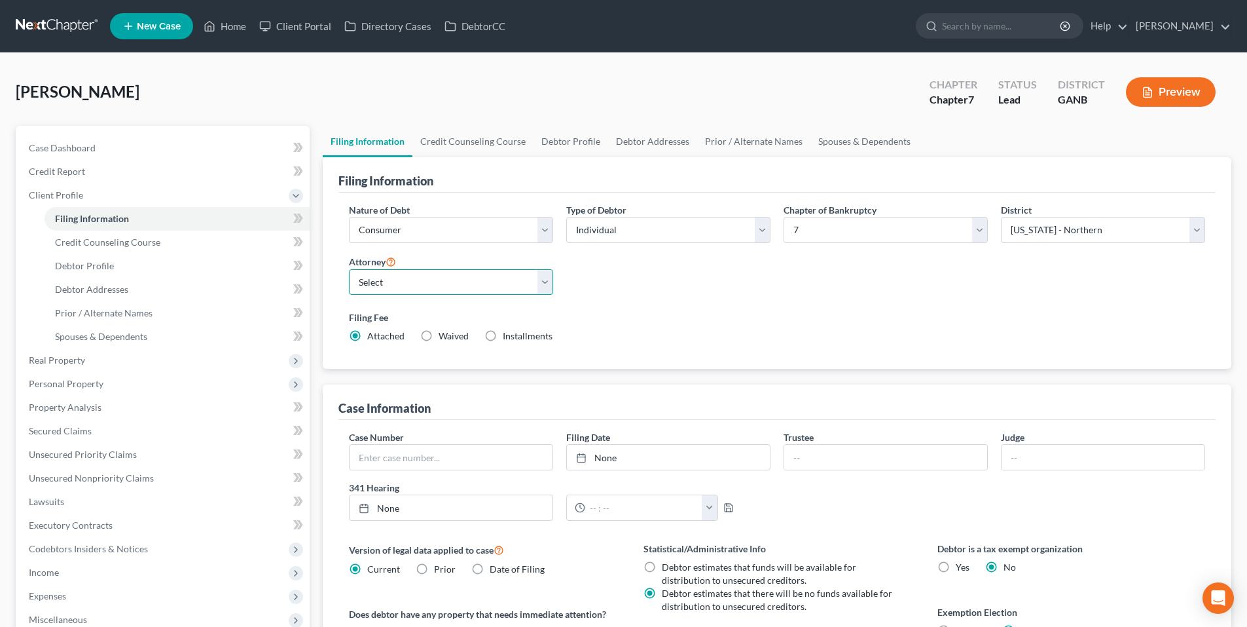
click at [493, 285] on select "Select Robert Gardner - GAMB Robert Gardner - GANB A. Vincent Ray - GANB A. Vin…" at bounding box center [451, 282] width 204 height 26
select select "2"
click at [349, 269] on select "Select Robert Gardner - GAMB Robert Gardner - GANB A. Vincent Ray - GANB A. Vin…" at bounding box center [451, 282] width 204 height 26
click at [460, 148] on link "Credit Counseling Course" at bounding box center [473, 141] width 121 height 31
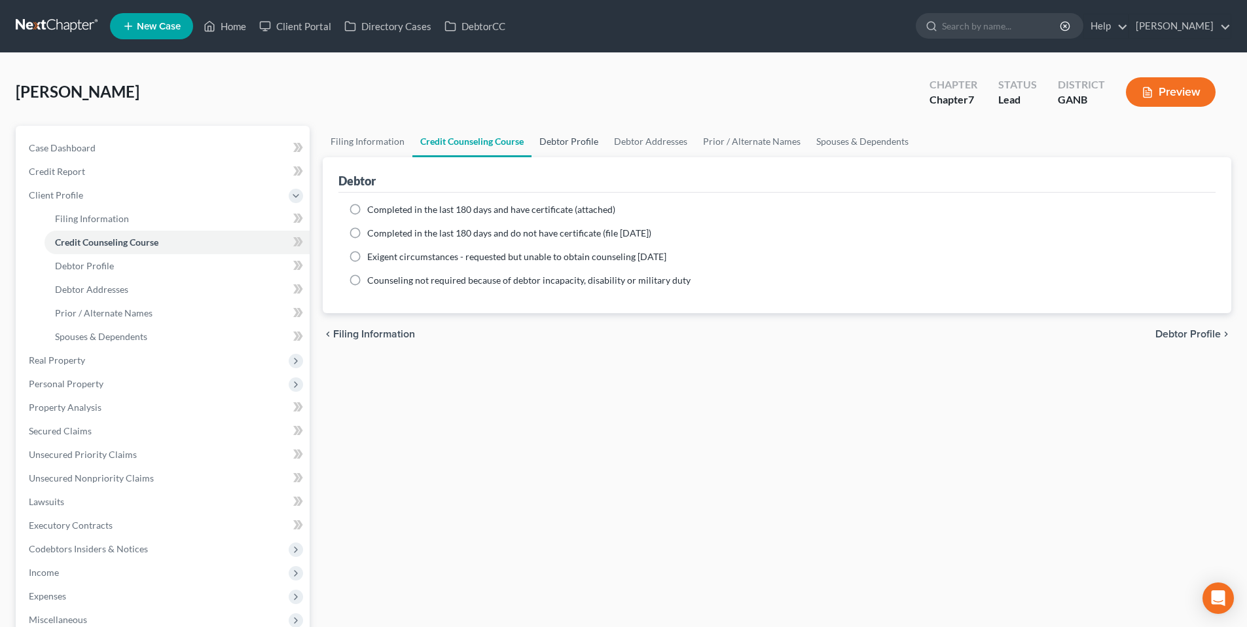
click at [560, 148] on link "Debtor Profile" at bounding box center [569, 141] width 75 height 31
select select "0"
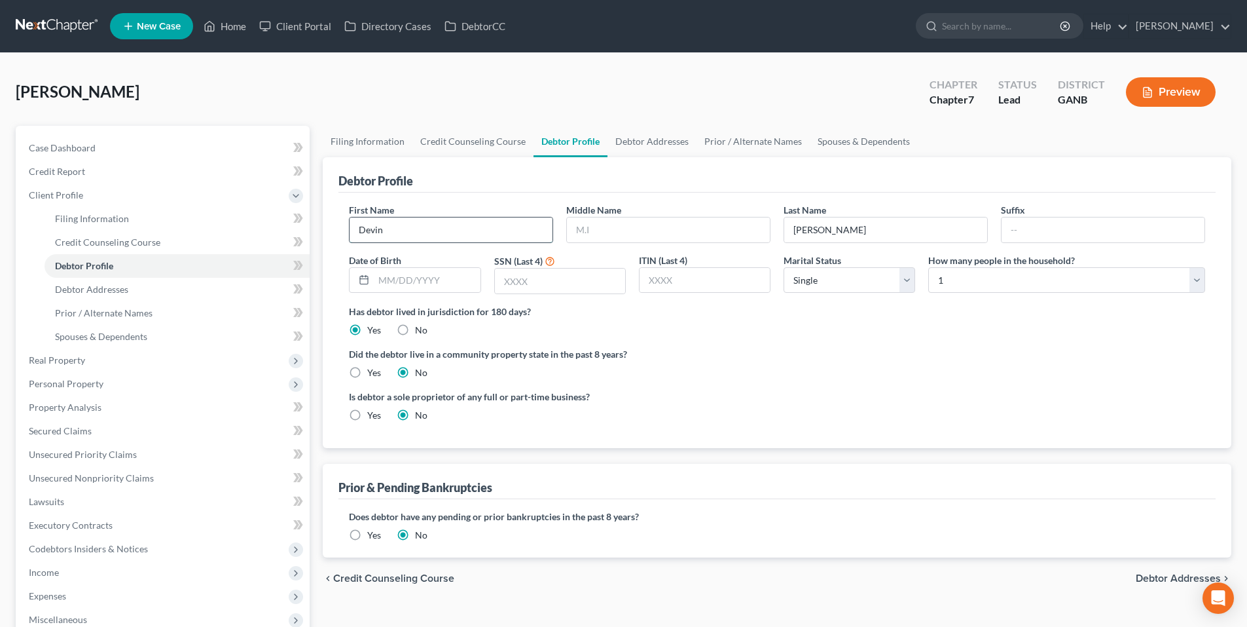
click at [525, 225] on input "Devin" at bounding box center [451, 229] width 203 height 25
type input "Nathaniel"
type input "1/26/2001"
click at [653, 148] on link "Debtor Addresses" at bounding box center [652, 141] width 89 height 31
select select "0"
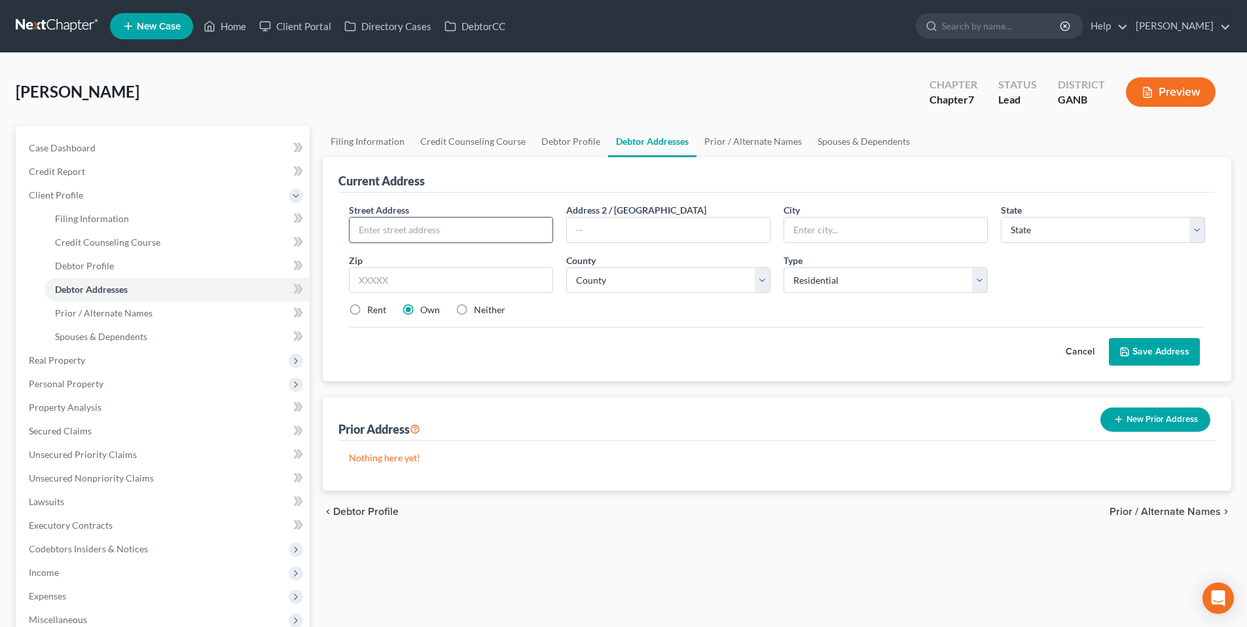
click at [519, 223] on input "text" at bounding box center [451, 229] width 203 height 25
type input "3154 Sanford Road"
type input "Nicholson"
select select "10"
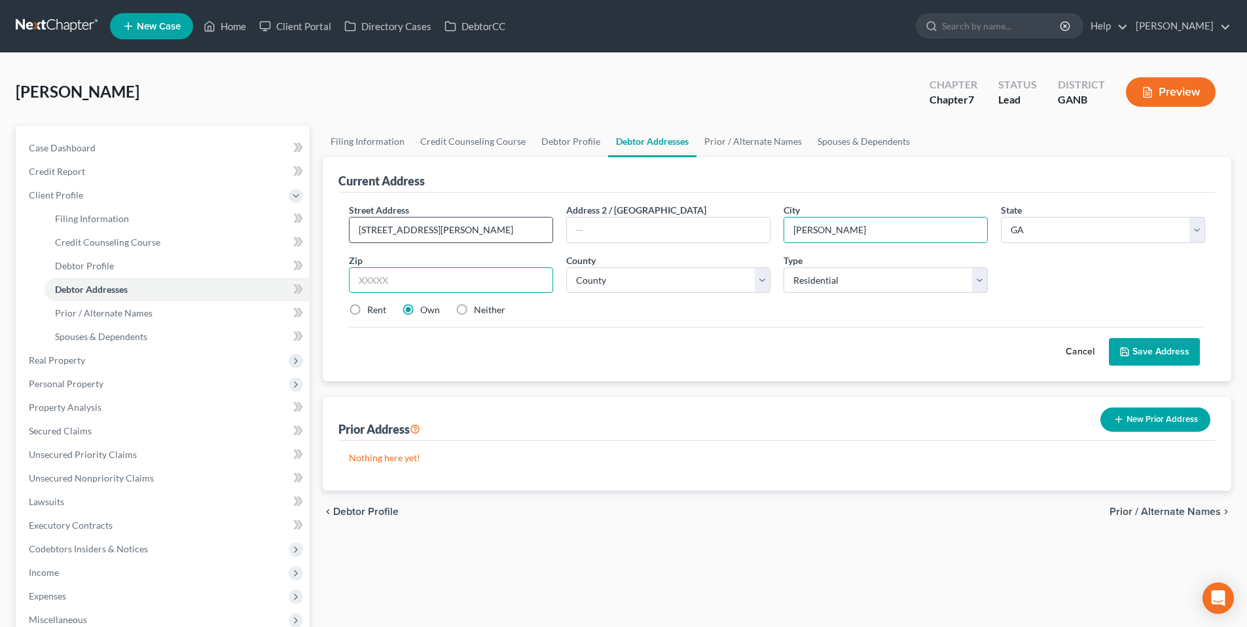
type input "30565"
type input "Nicholson"
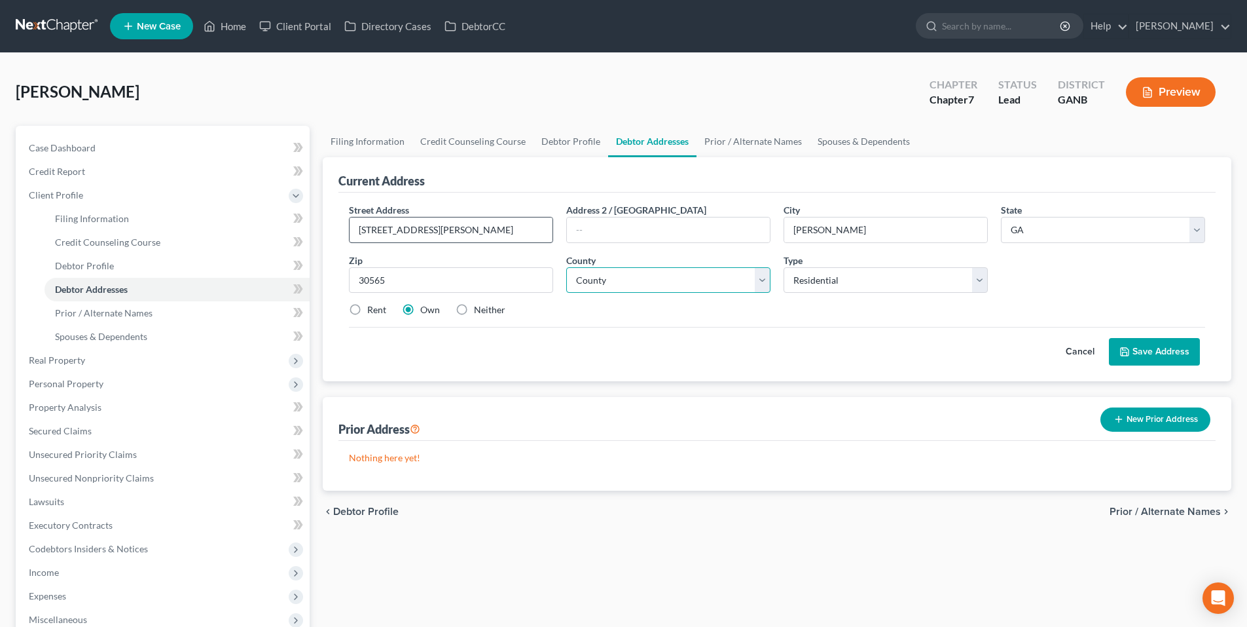
select select "77"
click at [367, 308] on label "Rent" at bounding box center [376, 309] width 19 height 13
click at [373, 308] on input "Rent" at bounding box center [377, 307] width 9 height 9
radio input "true"
click at [1169, 349] on button "Save Address" at bounding box center [1154, 352] width 91 height 28
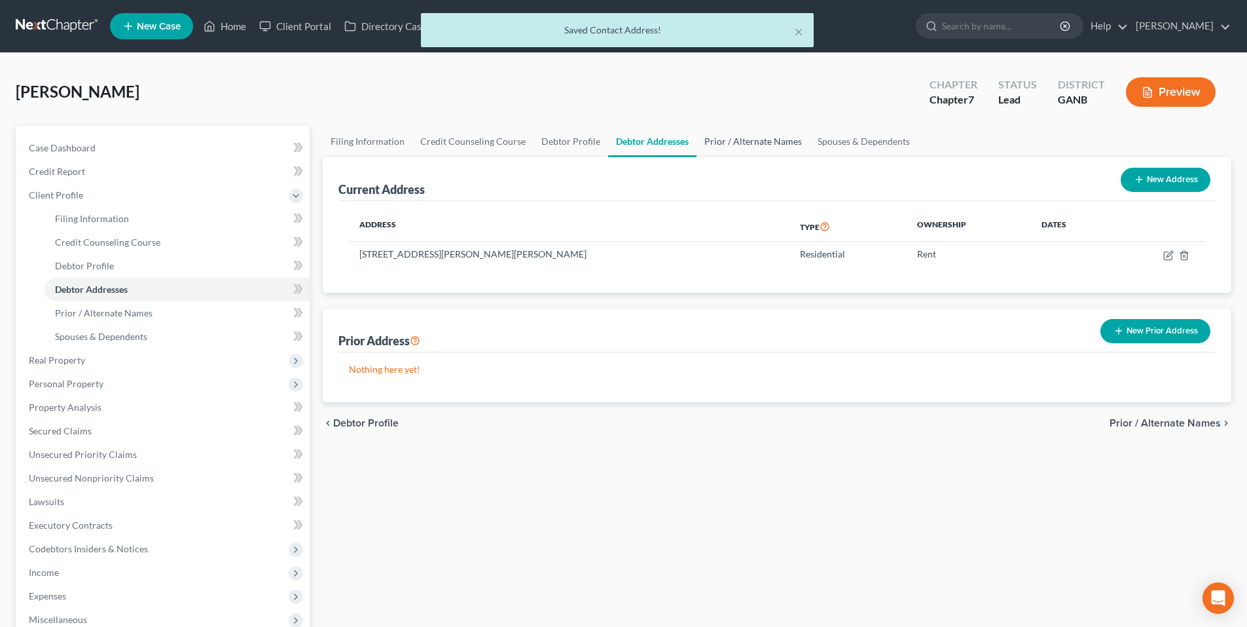
click at [735, 144] on link "Prior / Alternate Names" at bounding box center [753, 141] width 113 height 31
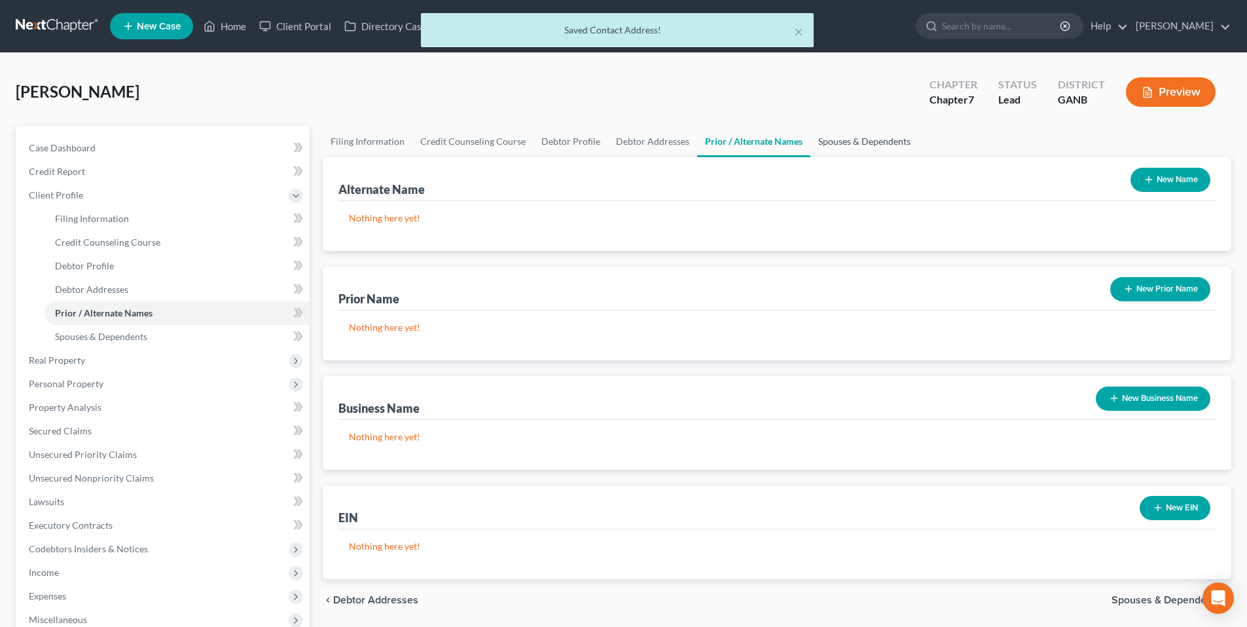
click at [889, 141] on link "Spouses & Dependents" at bounding box center [865, 141] width 108 height 31
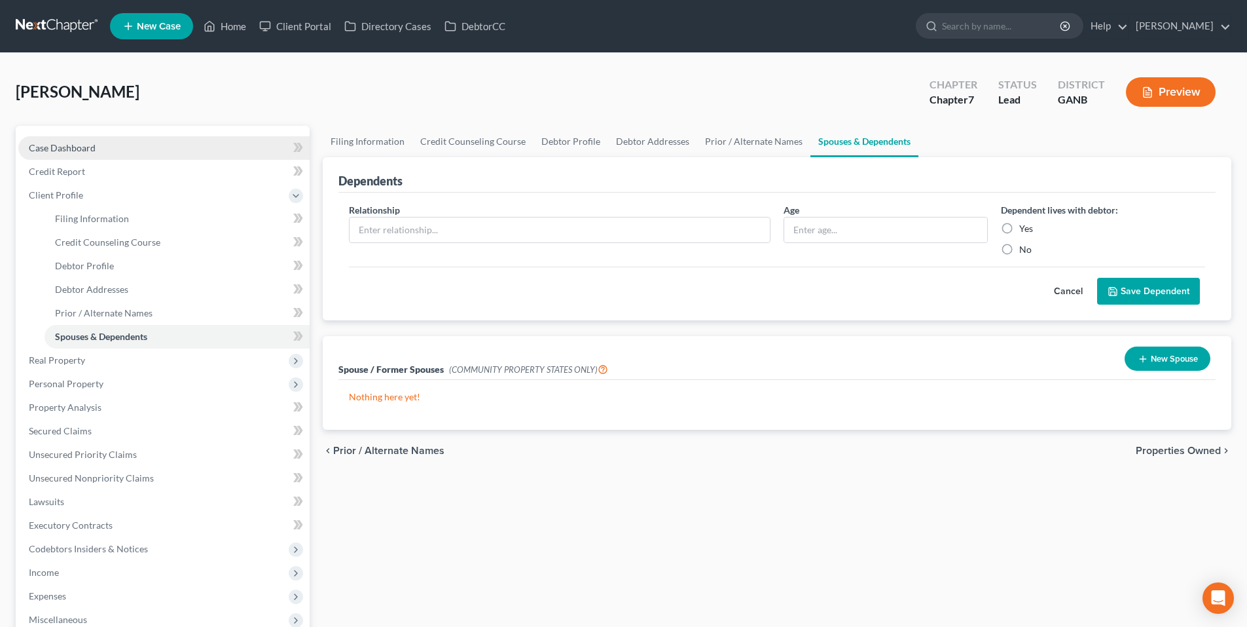
click at [172, 151] on link "Case Dashboard" at bounding box center [163, 148] width 291 height 24
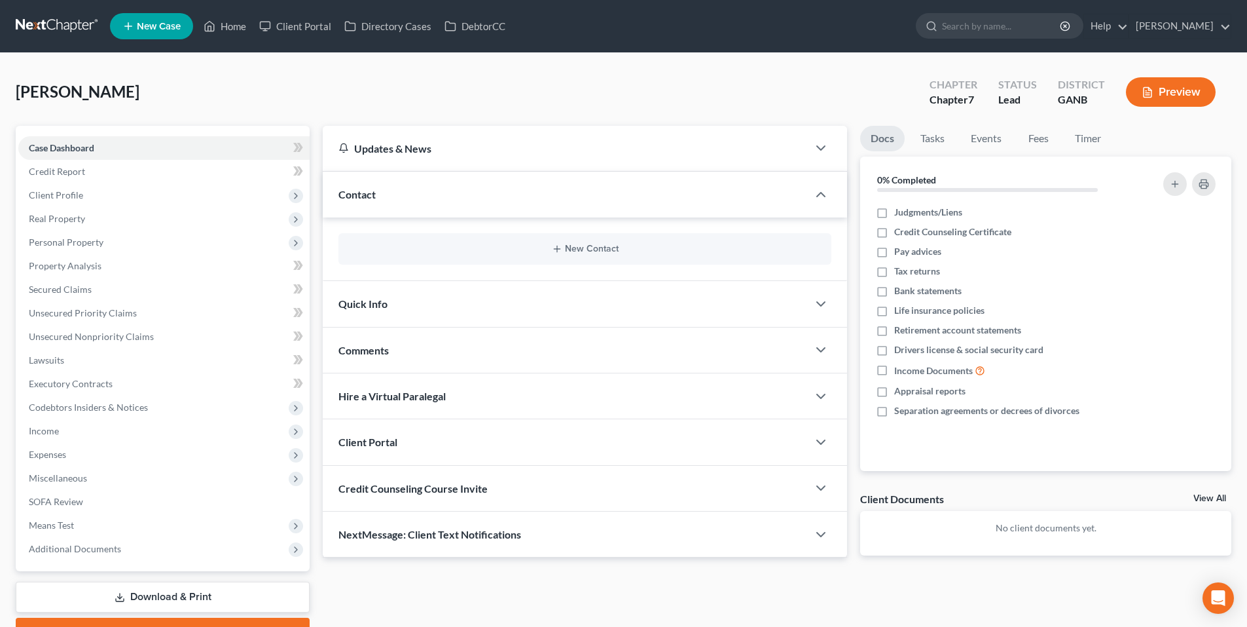
click at [608, 240] on div "New Contact" at bounding box center [585, 248] width 493 height 31
click at [608, 245] on button "New Contact" at bounding box center [585, 249] width 472 height 10
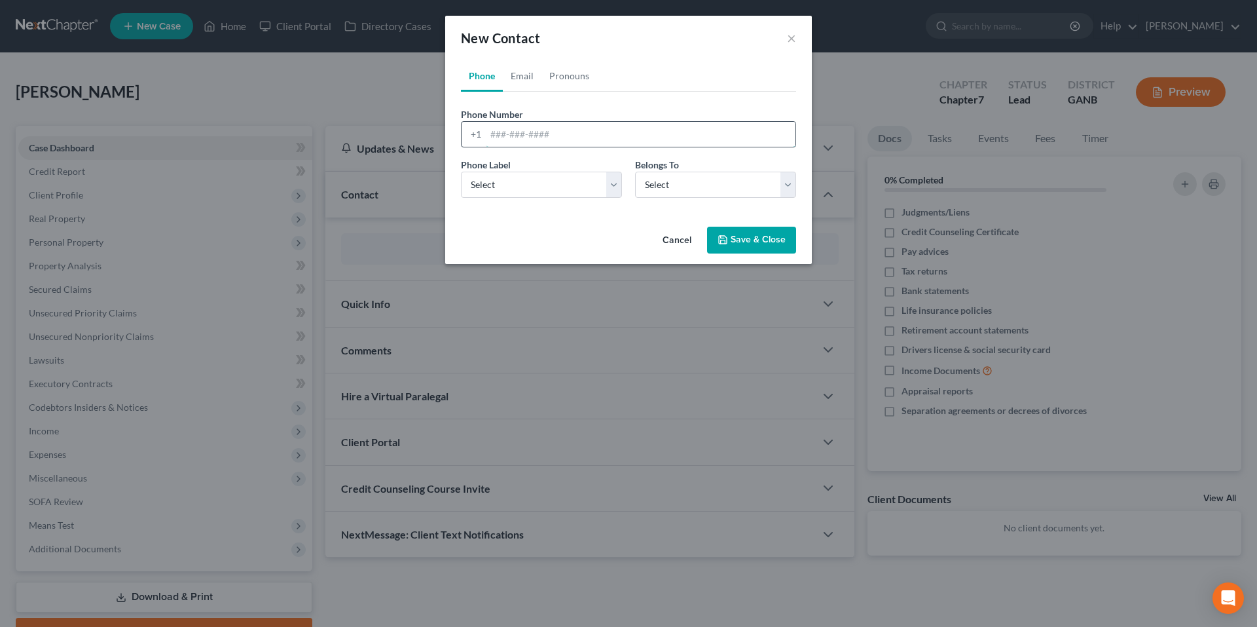
click at [522, 141] on input "tel" at bounding box center [641, 134] width 310 height 25
paste input "(706) 362-4168"
type input "(706) 362-4168"
click at [530, 189] on select "Select Mobile Home Work Other" at bounding box center [541, 185] width 161 height 26
select select "0"
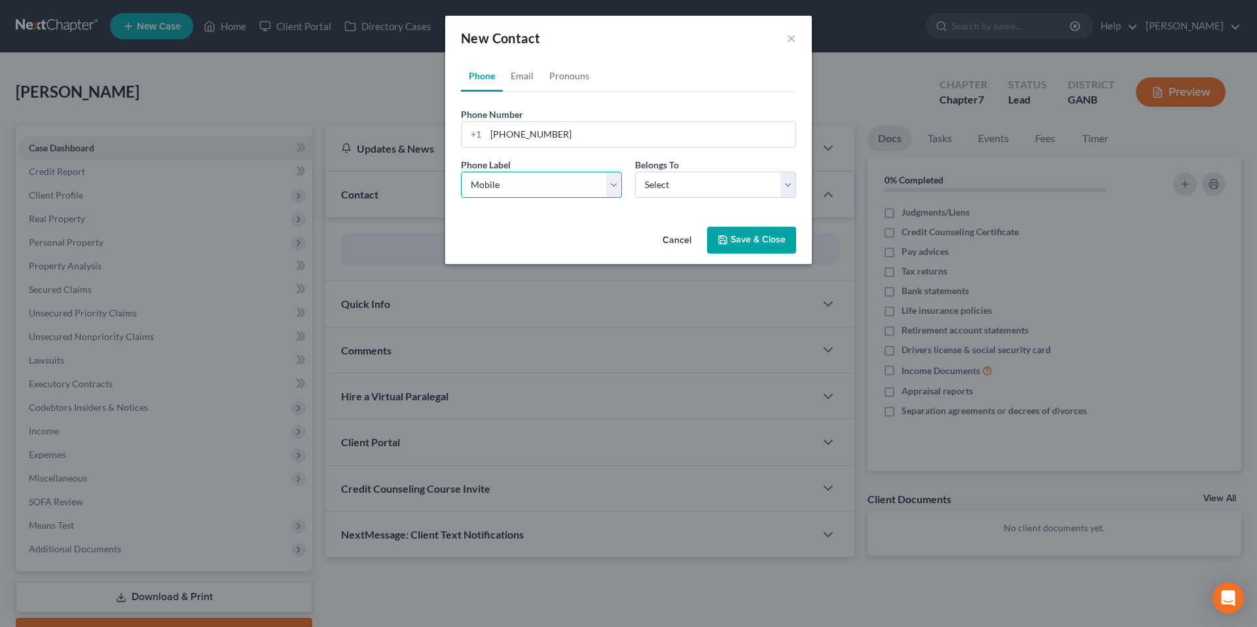
click at [461, 172] on select "Select Mobile Home Work Other" at bounding box center [541, 185] width 161 height 26
click at [666, 180] on select "Select Client Other" at bounding box center [715, 185] width 161 height 26
select select "0"
click at [635, 172] on select "Select Client Other" at bounding box center [715, 185] width 161 height 26
select select "0"
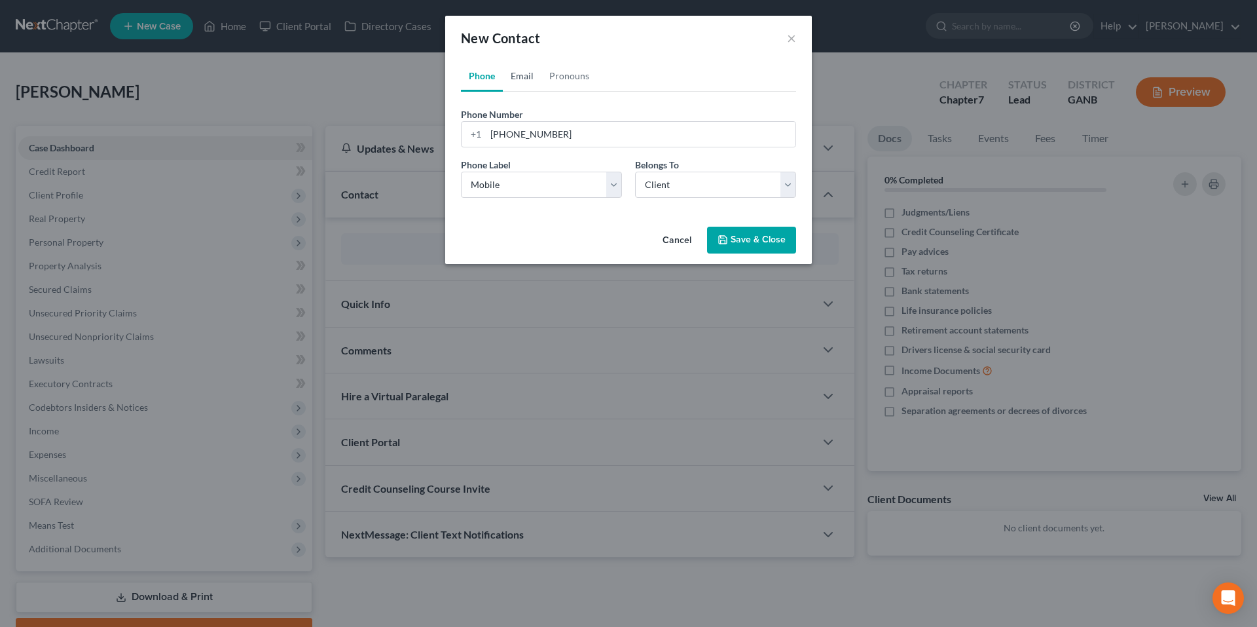
click at [522, 82] on link "Email" at bounding box center [522, 75] width 39 height 31
click at [544, 136] on input "email" at bounding box center [641, 134] width 310 height 25
paste input "Devingarrette12@gmail.com"
type input "Devingarrette12@gmail.com"
click at [523, 183] on select "Select Home Work Other" at bounding box center [541, 185] width 161 height 26
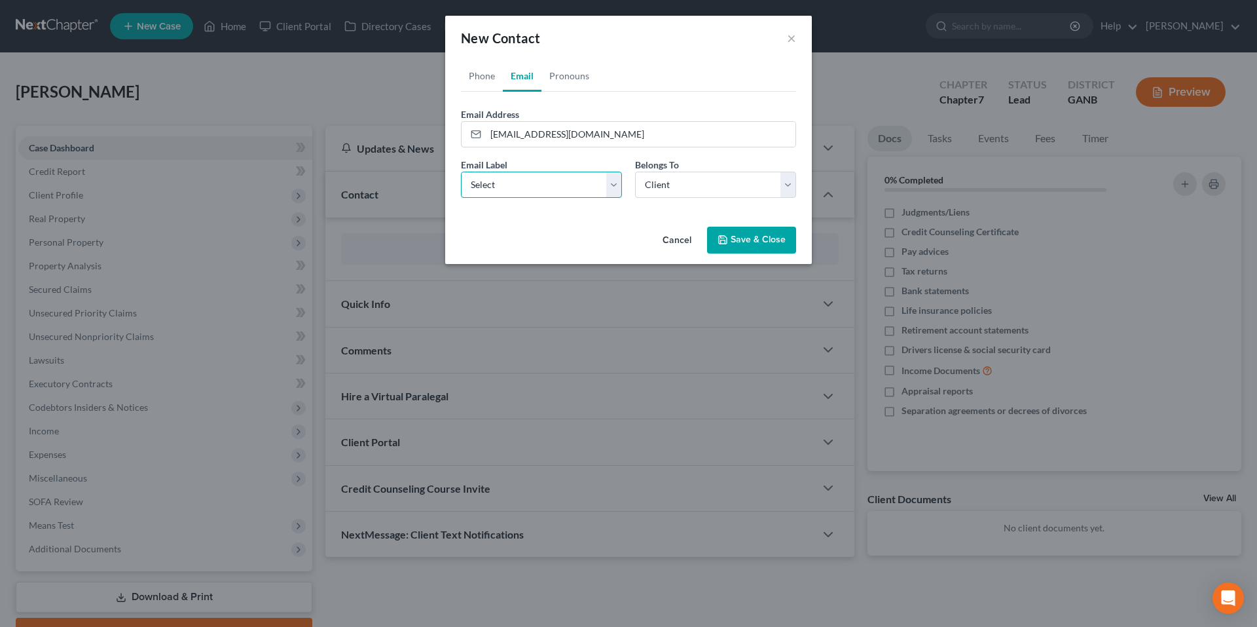
select select "0"
click at [461, 172] on select "Select Home Work Other" at bounding box center [541, 185] width 161 height 26
click at [747, 239] on button "Save & Close" at bounding box center [751, 241] width 89 height 28
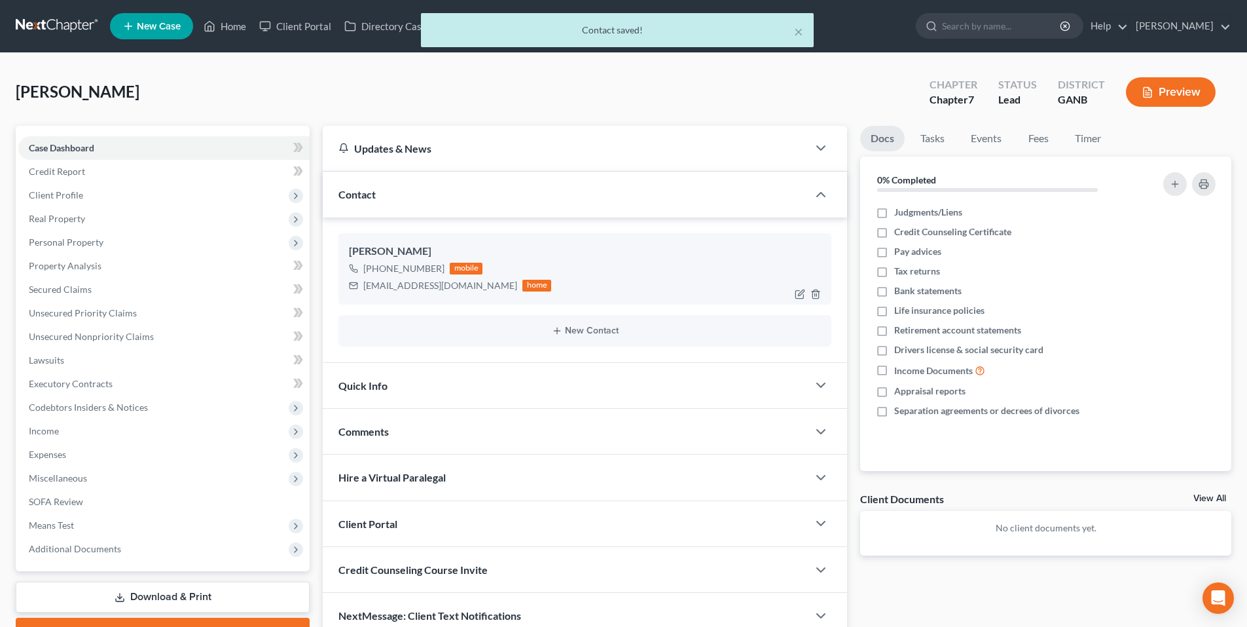
scroll to position [69, 0]
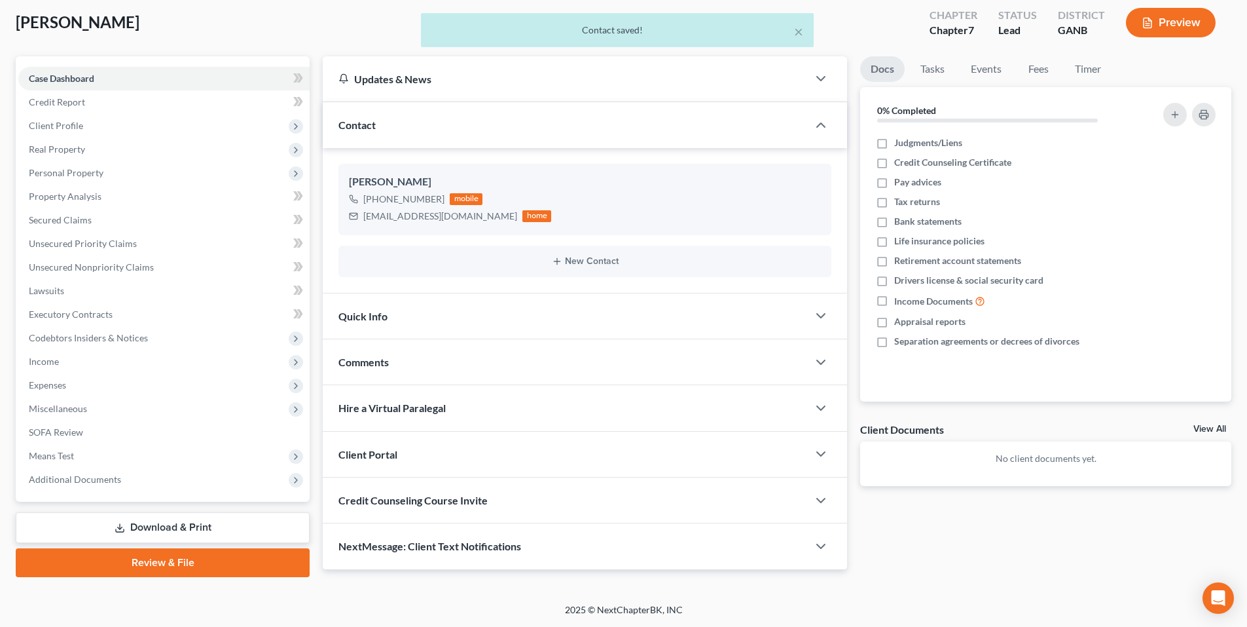
click at [610, 461] on div "Client Portal" at bounding box center [565, 454] width 485 height 45
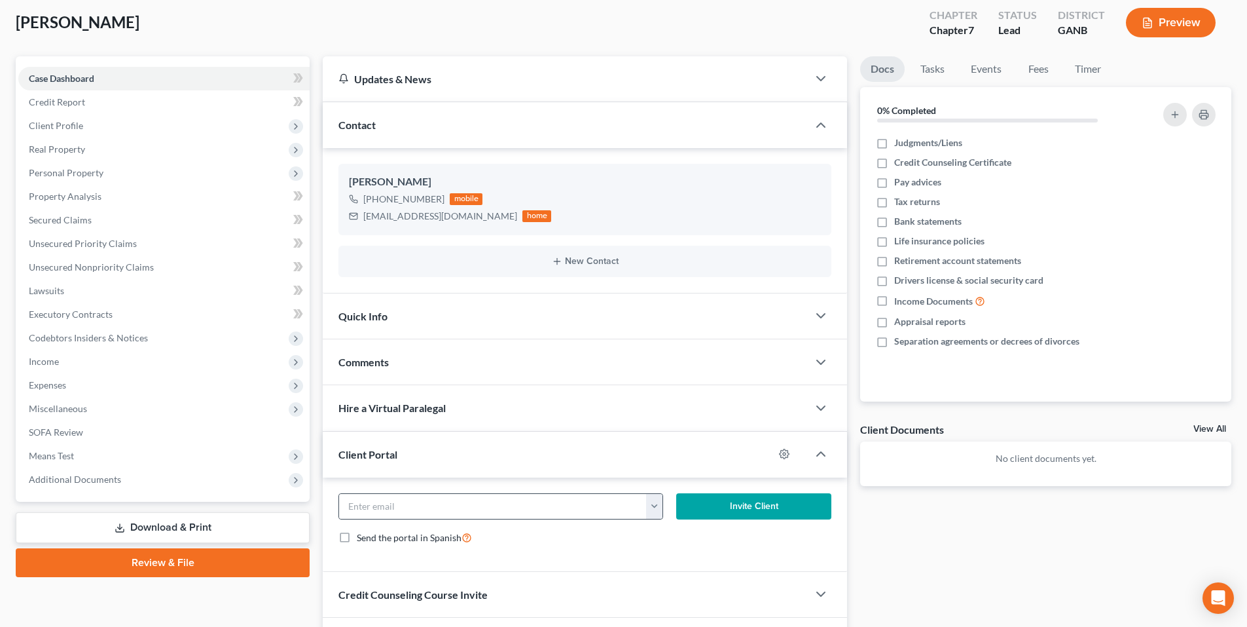
click at [659, 507] on button "button" at bounding box center [654, 506] width 16 height 25
click at [675, 545] on link "Devingarrette12@gmail.com" at bounding box center [735, 535] width 179 height 22
type input "Devingarrette12@gmail.com"
click at [708, 505] on button "Invite Client" at bounding box center [754, 506] width 156 height 26
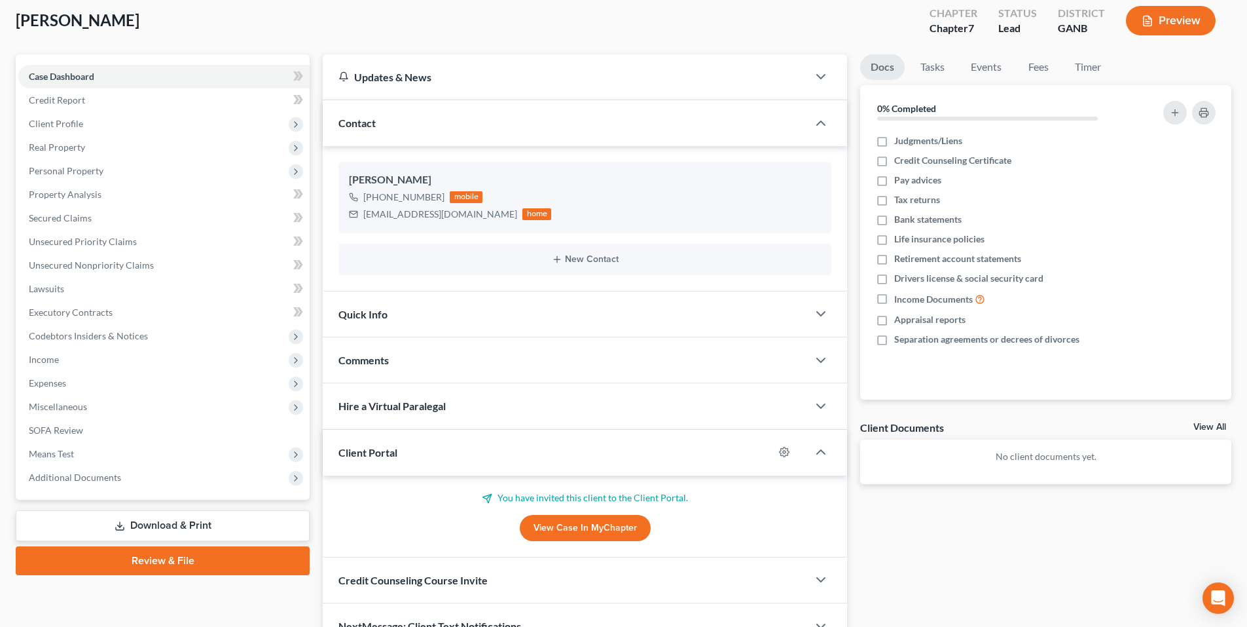
scroll to position [78, 0]
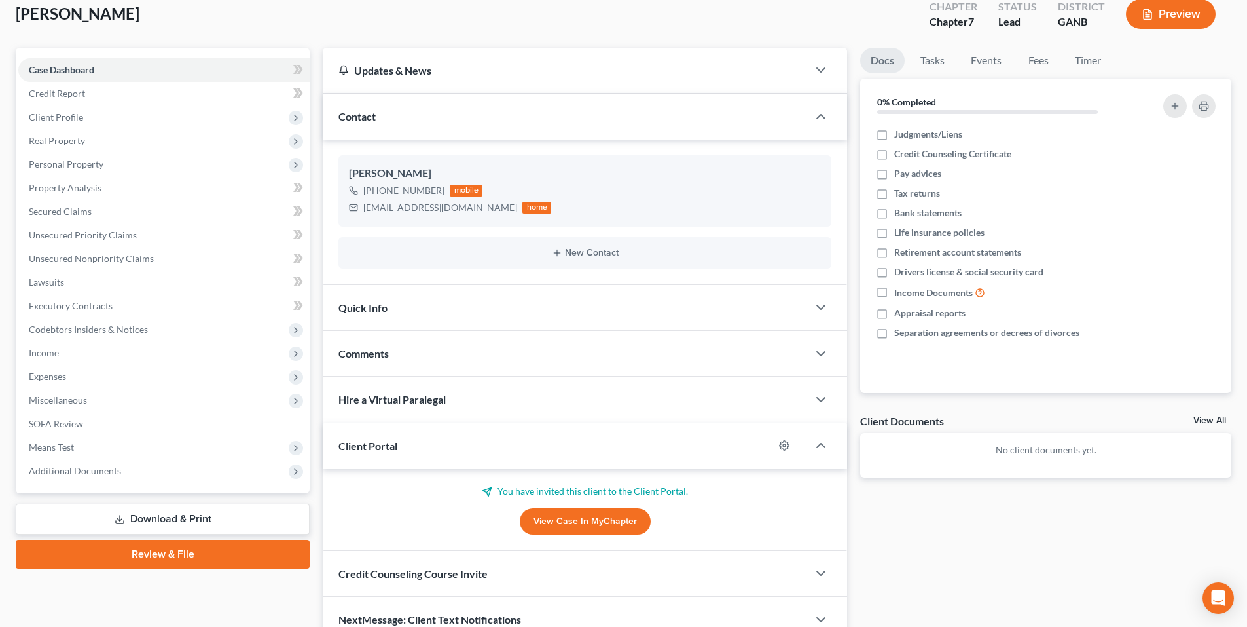
click at [670, 576] on div "Credit Counseling Course Invite" at bounding box center [565, 573] width 485 height 45
click at [660, 614] on button "button" at bounding box center [654, 625] width 16 height 25
click at [670, 597] on link "Devingarrette12@gmail.com" at bounding box center [735, 596] width 179 height 22
type input "Devingarrette12@gmail.com"
click at [701, 617] on button "Send Email" at bounding box center [754, 625] width 156 height 26
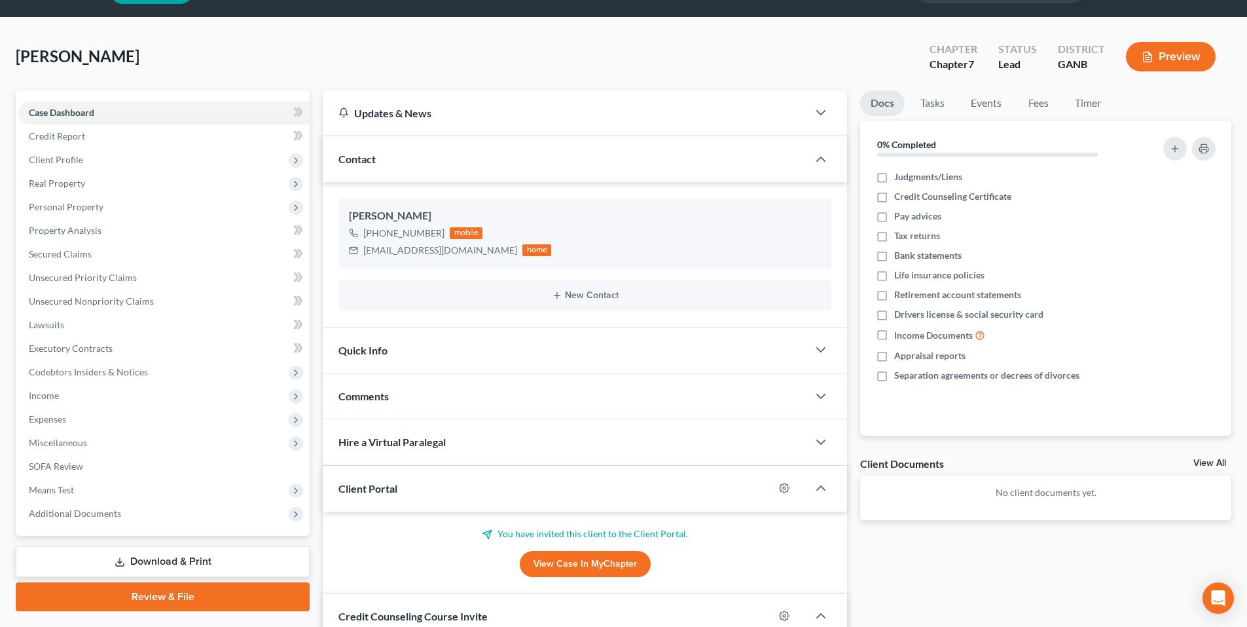
scroll to position [0, 0]
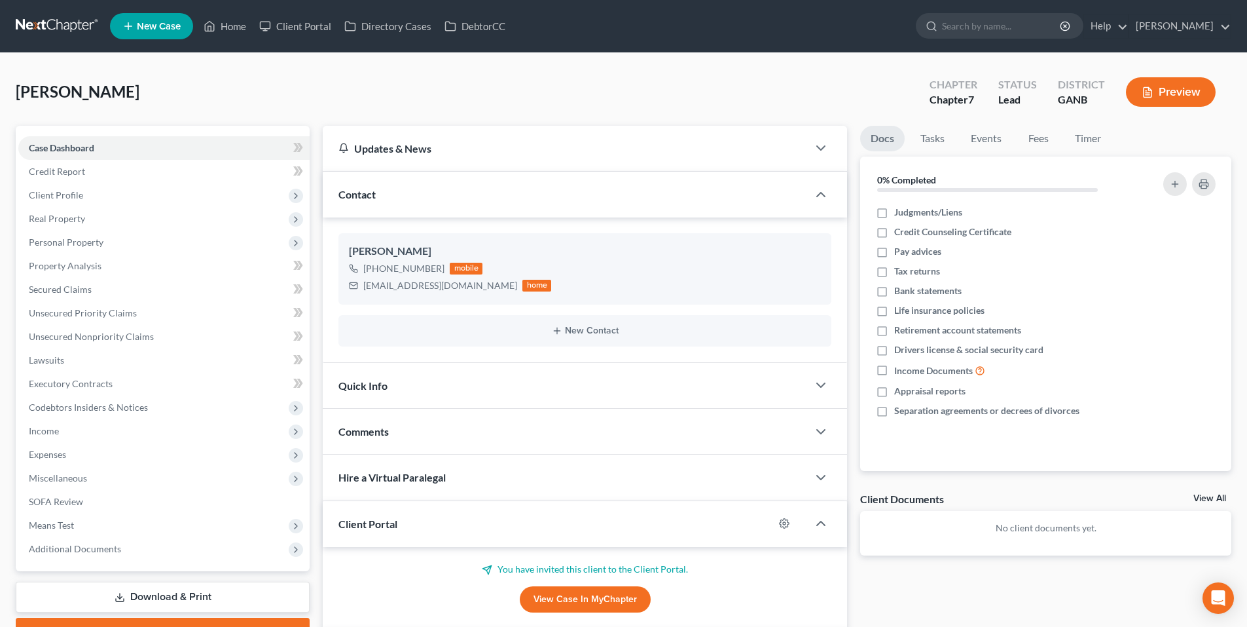
click at [37, 28] on link at bounding box center [58, 26] width 84 height 24
